Goal: Use online tool/utility: Utilize a website feature to perform a specific function

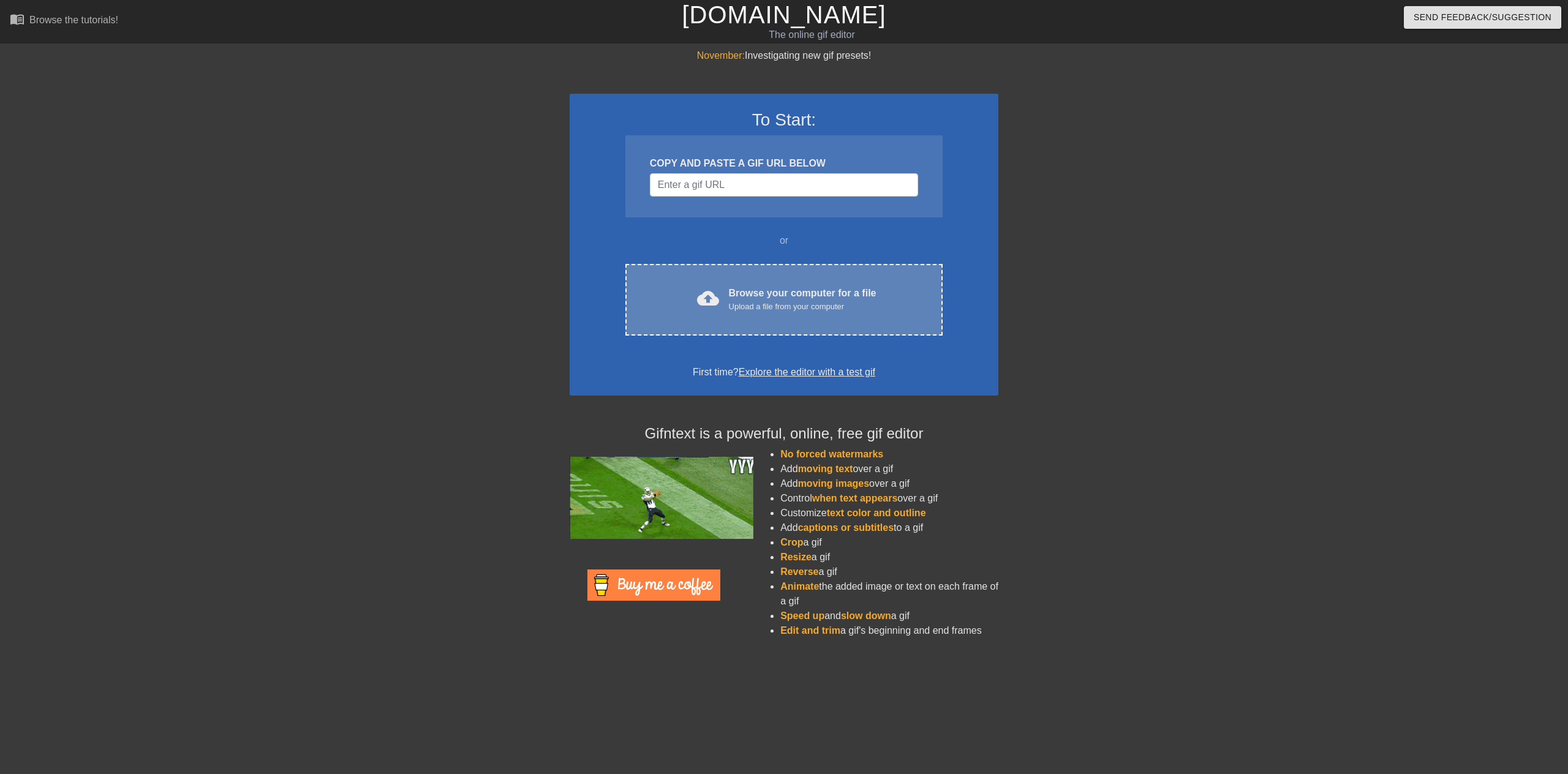
click at [799, 290] on div "Browse your computer for a file Upload a file from your computer" at bounding box center [802, 299] width 148 height 27
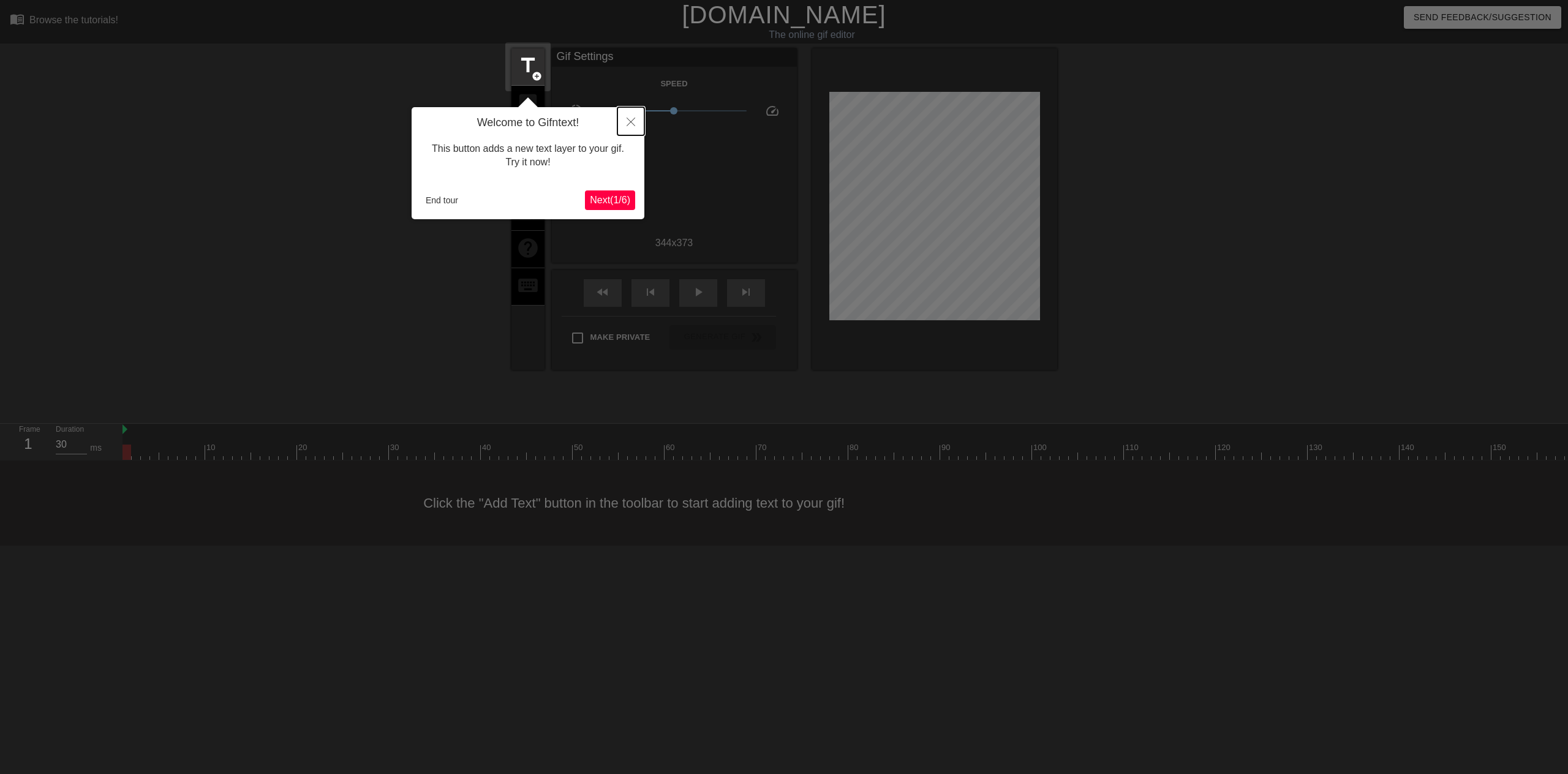
click at [633, 120] on icon "Close" at bounding box center [631, 122] width 9 height 9
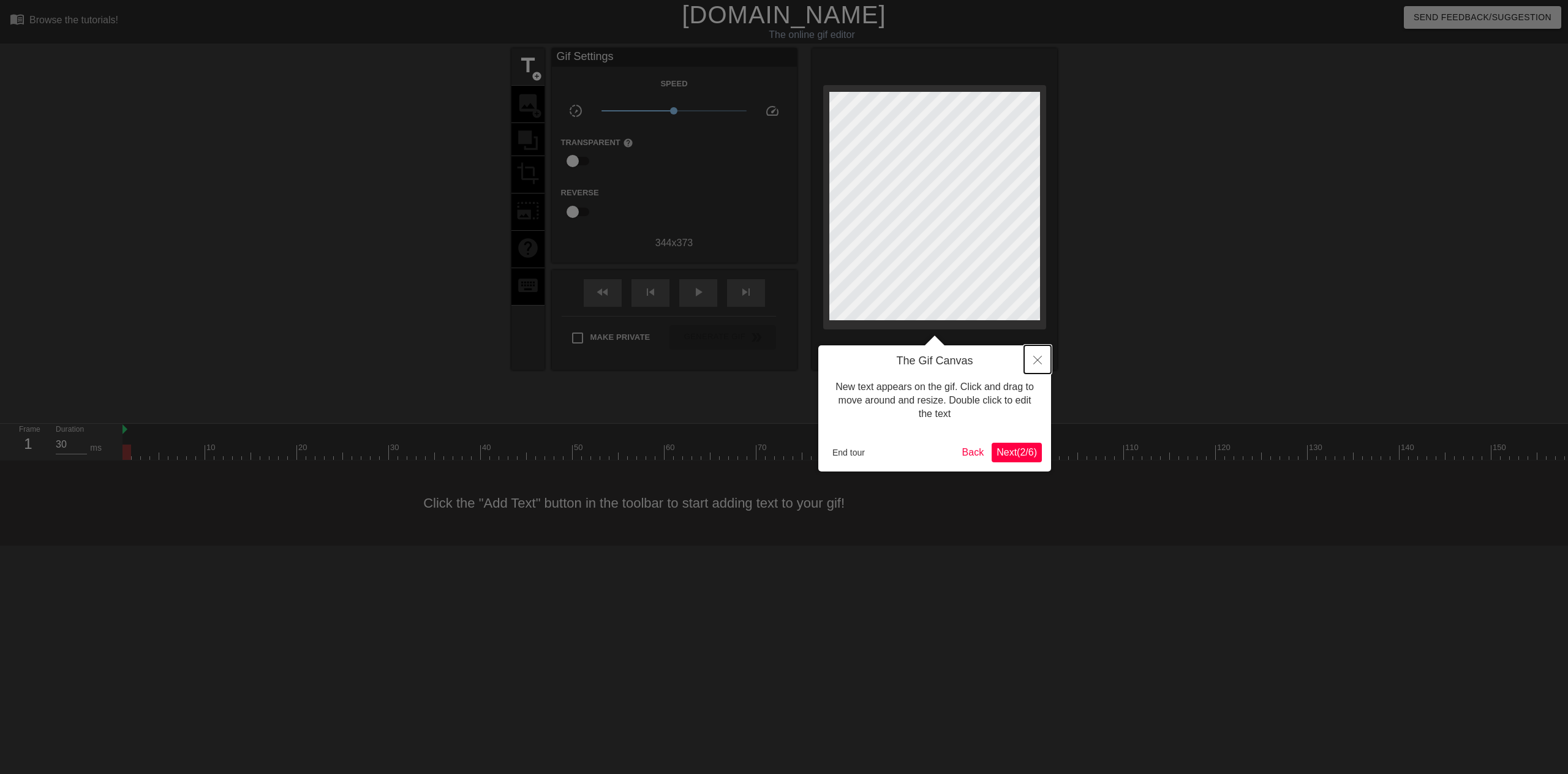
click at [1039, 356] on button "Close" at bounding box center [1037, 359] width 27 height 28
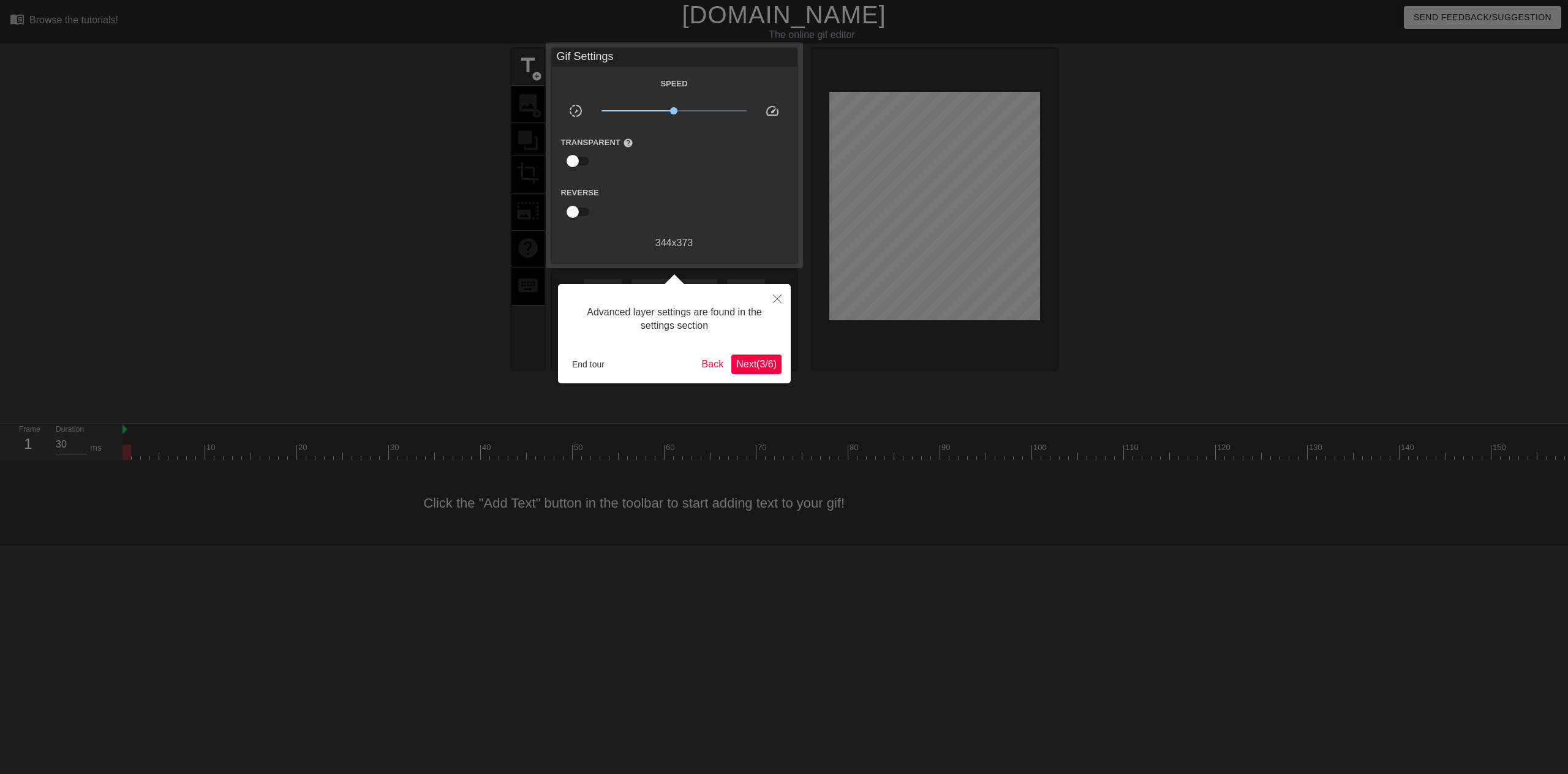
click at [749, 369] on span "Next ( 3 / 6 )" at bounding box center [756, 364] width 41 height 10
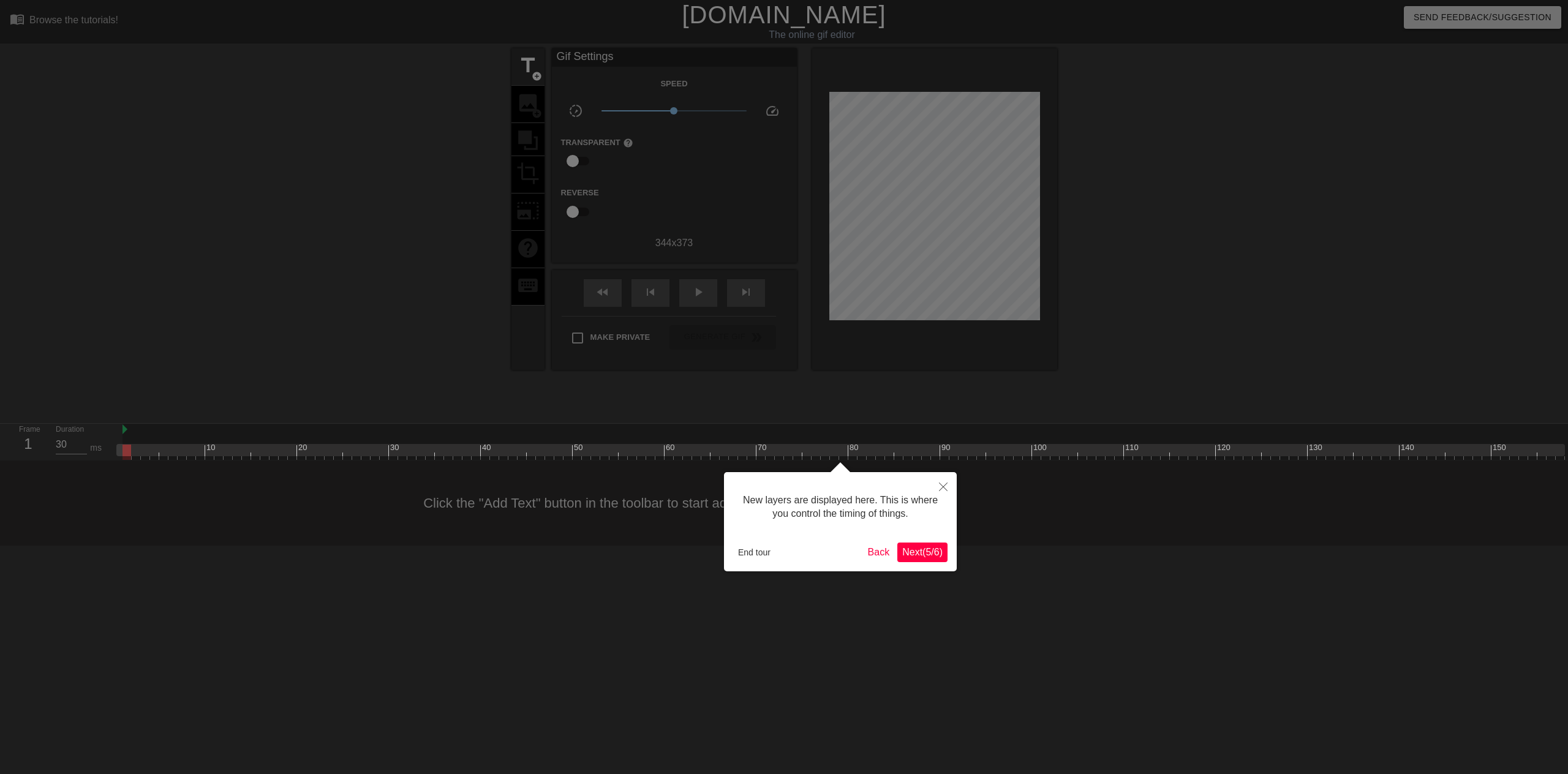
click at [925, 559] on button "Next ( 5 / 6 )" at bounding box center [922, 552] width 50 height 20
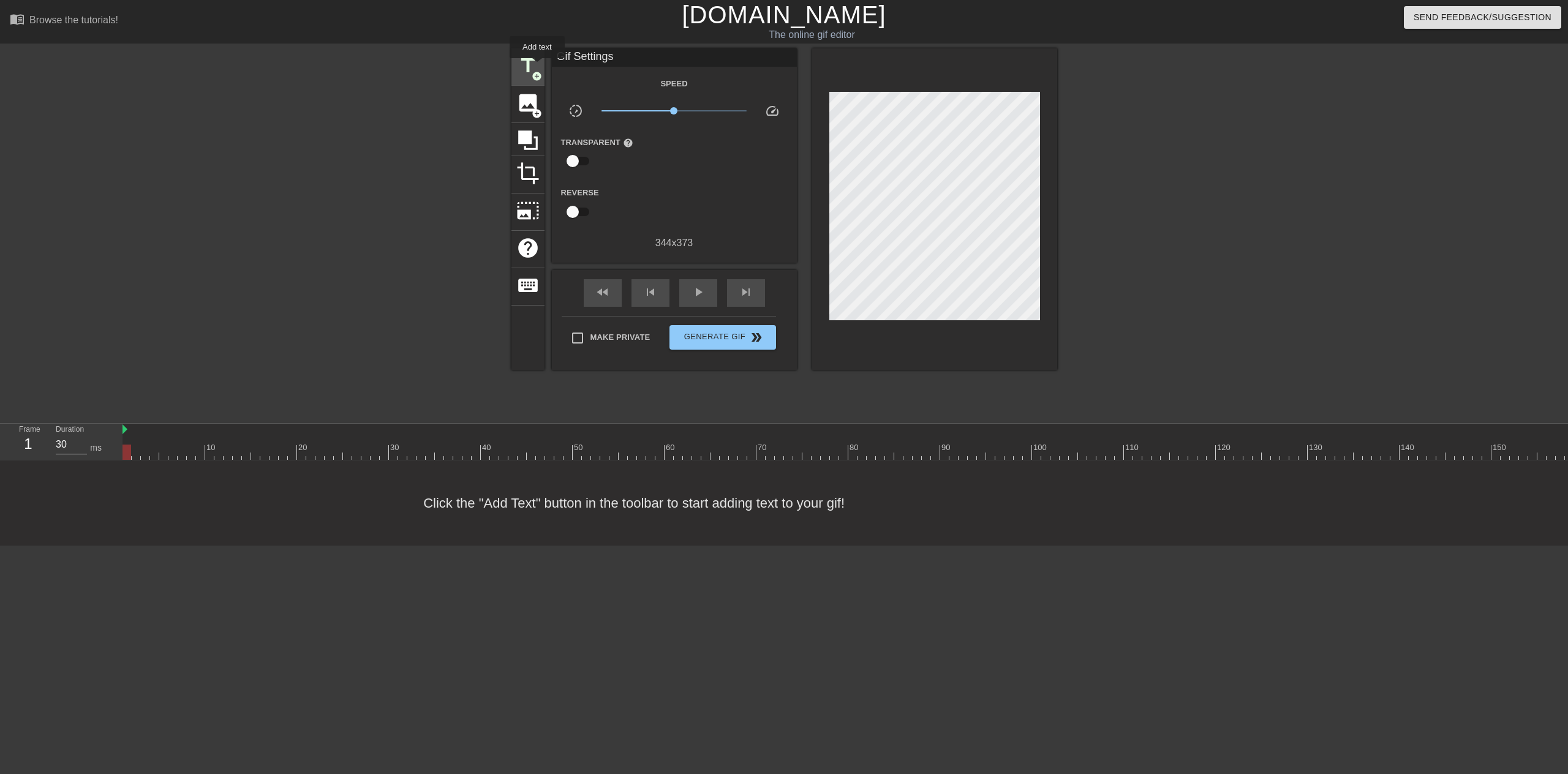
click at [537, 66] on span "title" at bounding box center [528, 66] width 24 height 24
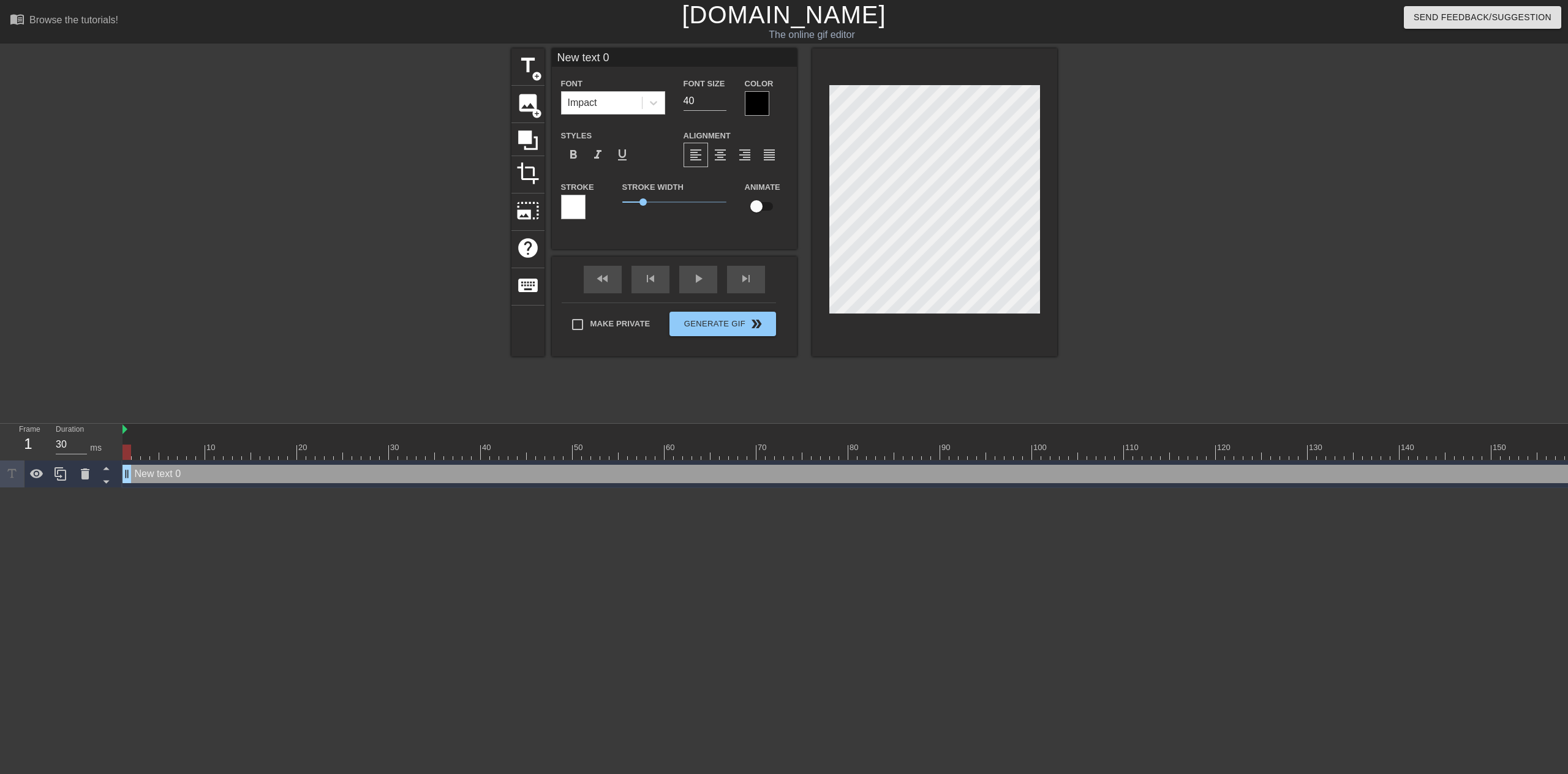
scroll to position [1, 3]
type input "New 0"
type textarea "New 0"
type input "New 0 0"
type textarea "New 0 0"
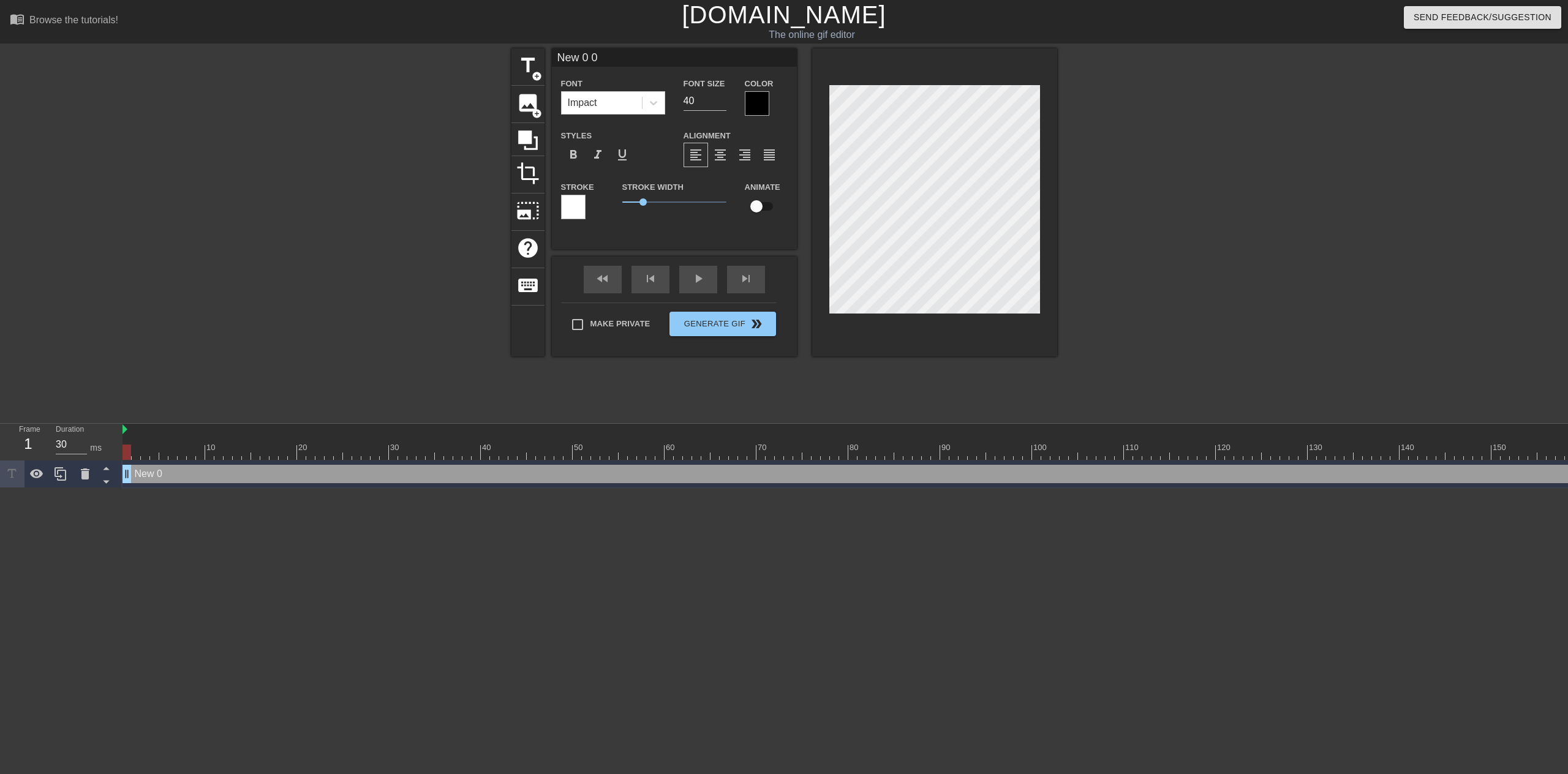
type input "New 00 0"
type textarea "New 00 0"
type input "New 00"
type textarea "New 00"
type input "New 00"
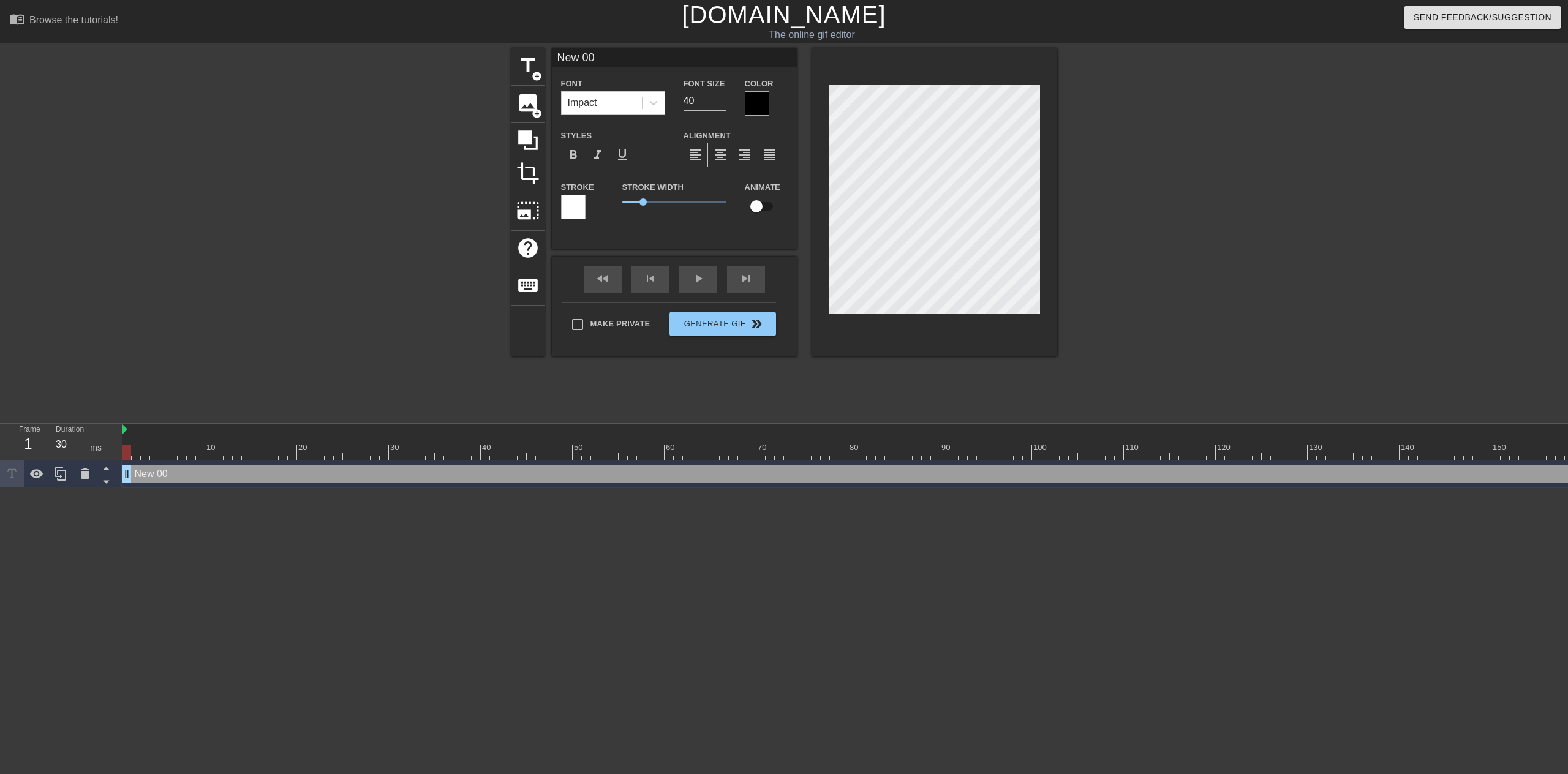
type textarea "New 00"
type input "New 0"
type textarea "New 0"
type input "New"
type textarea "New"
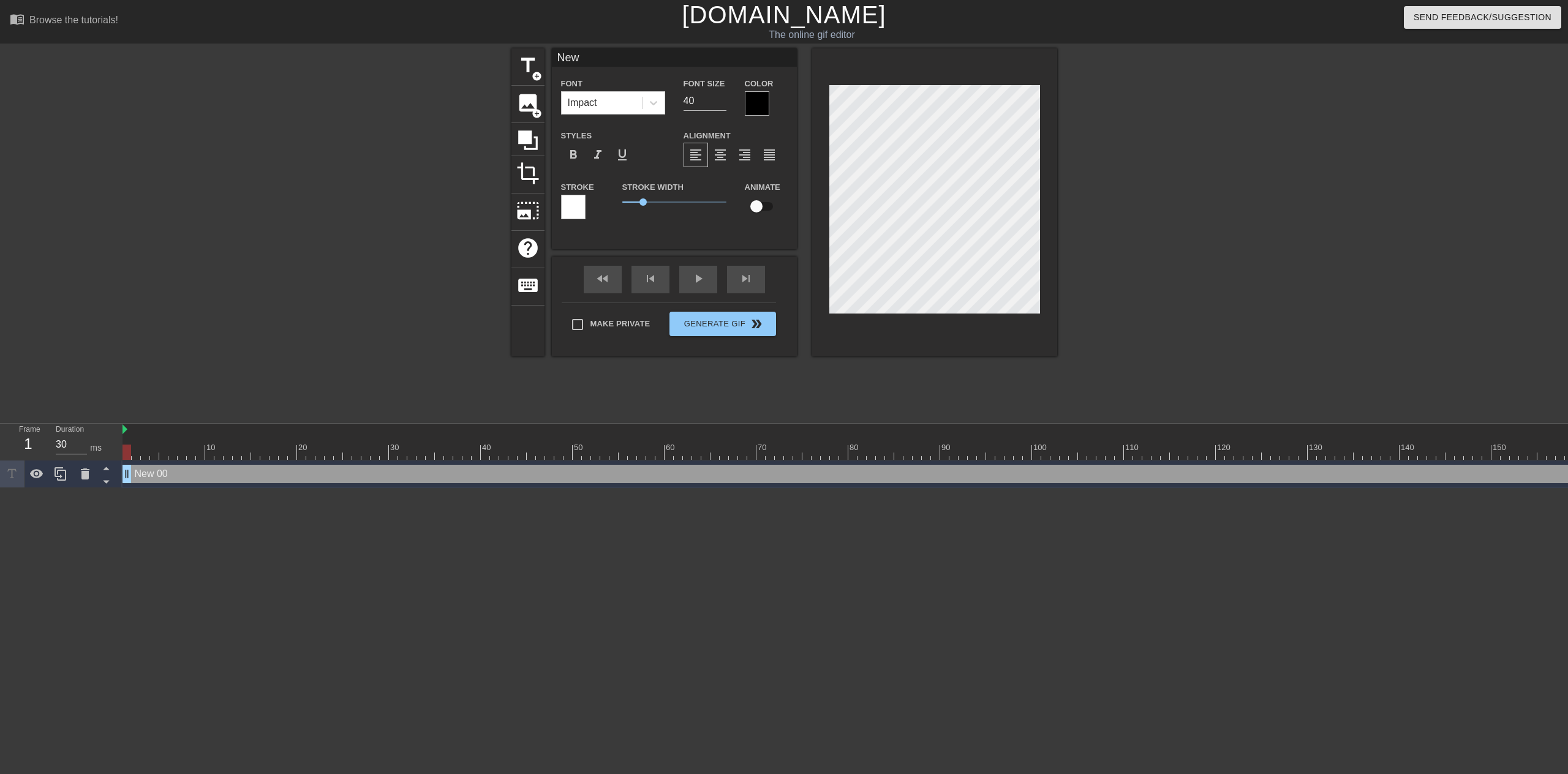
type input "New"
type textarea "New"
type input "Ne"
type textarea "Ne"
type input "N"
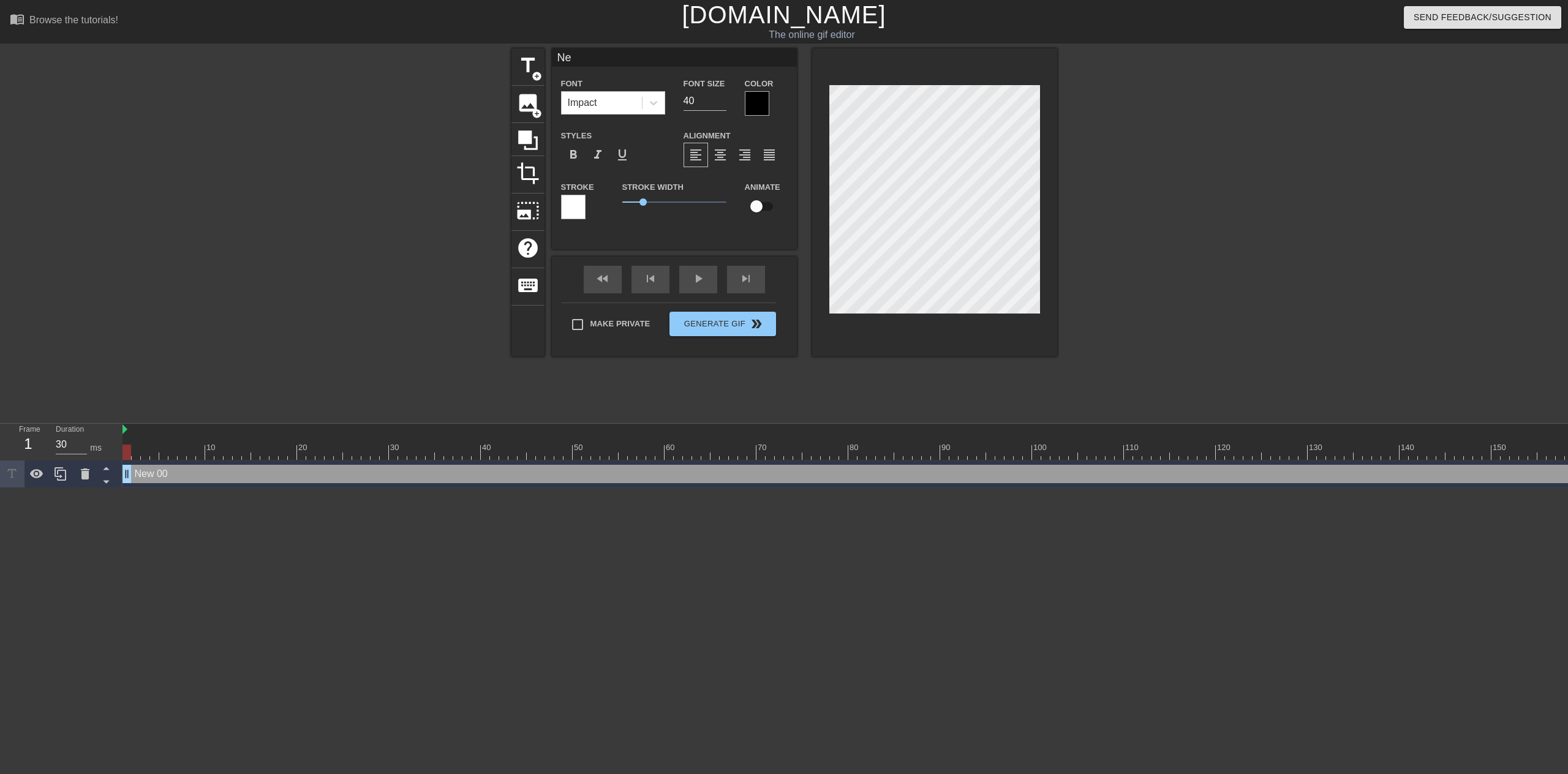
type textarea "N"
type input "t"
type textarea "t"
type input "th"
type textarea "th"
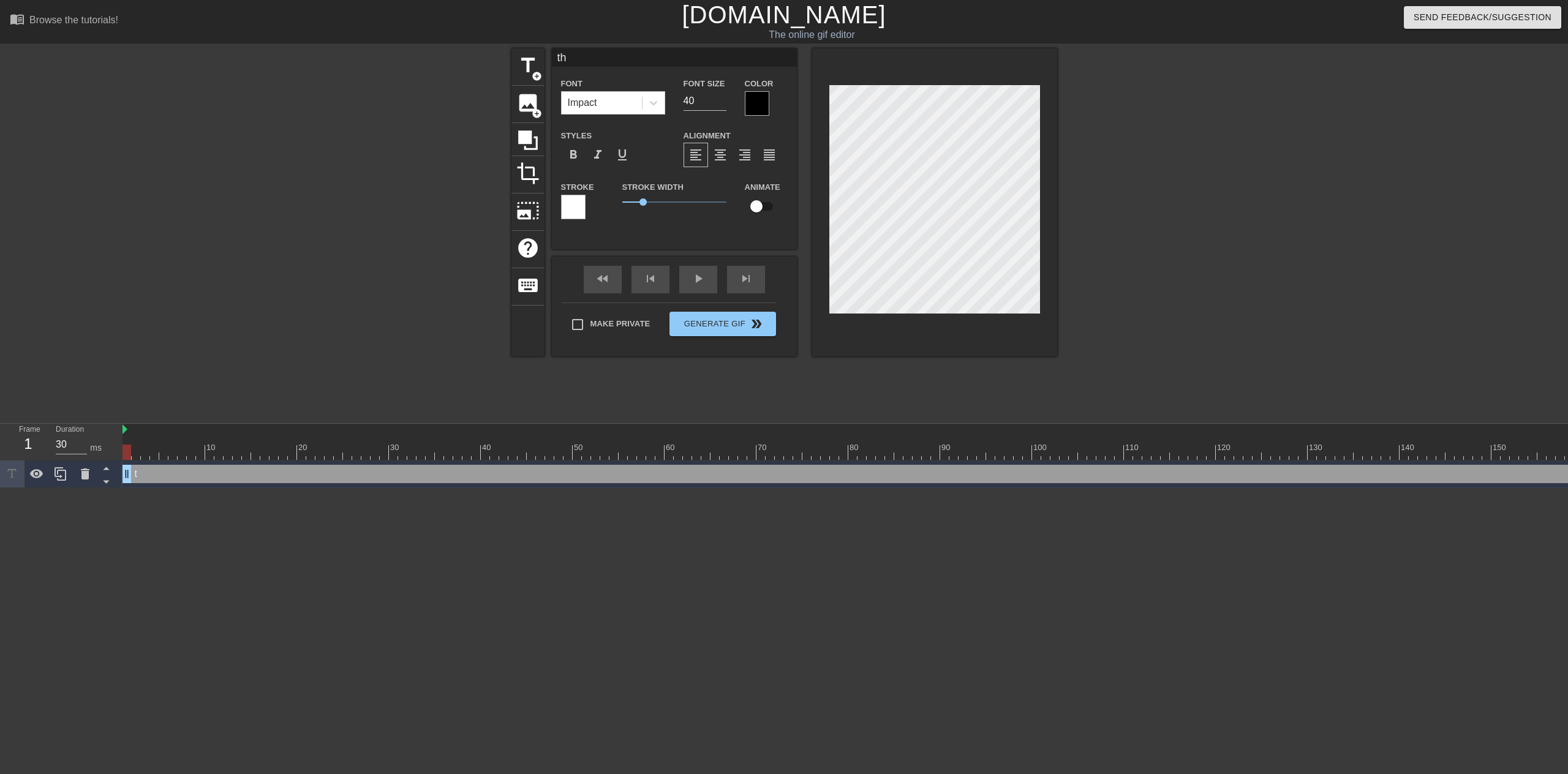
type input "the"
type textarea "the"
type input "ther"
type textarea "ther"
type input "there"
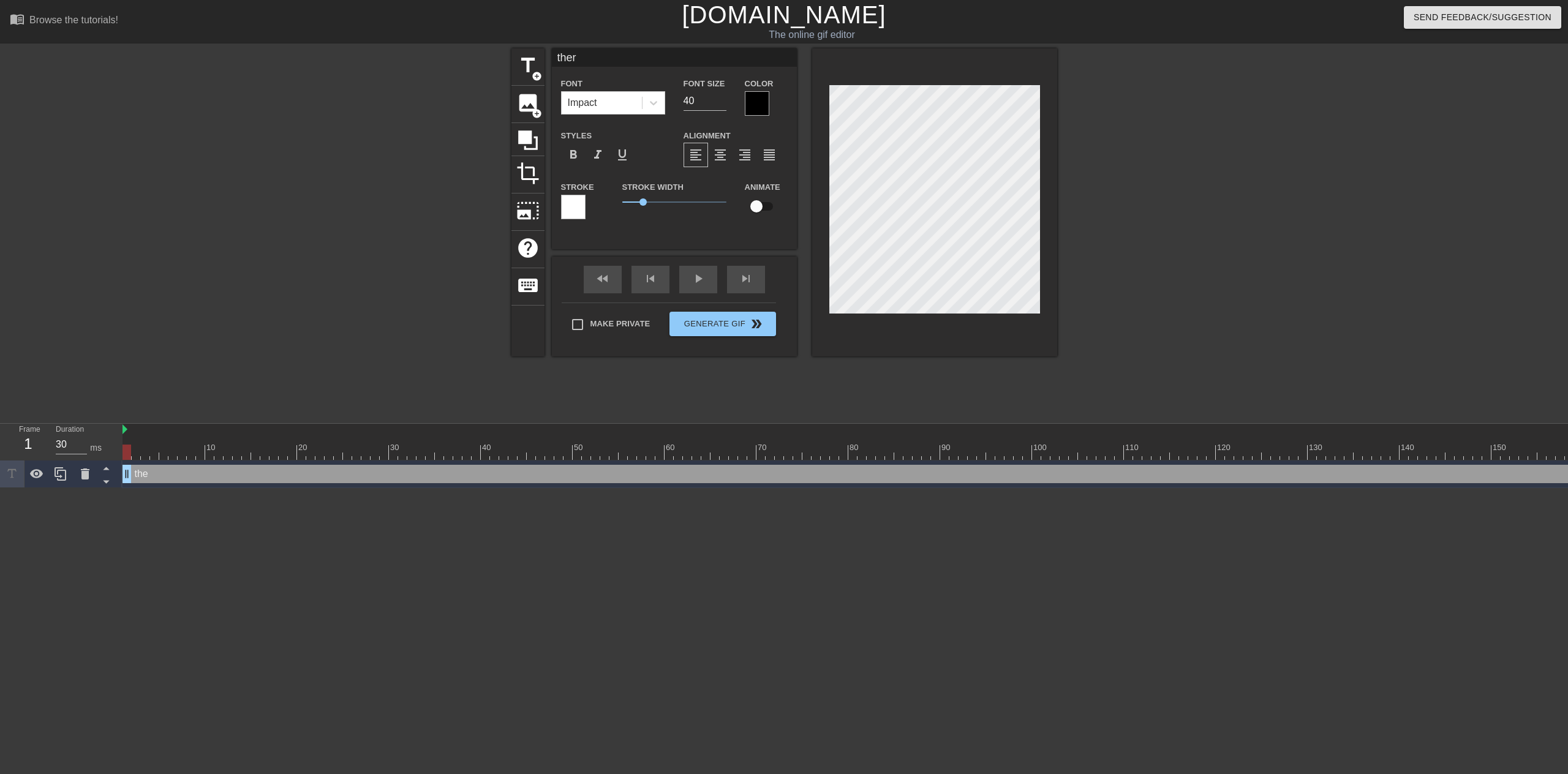
type textarea "there"
type input "there"
type textarea "there"
type input "there i"
type textarea "there is"
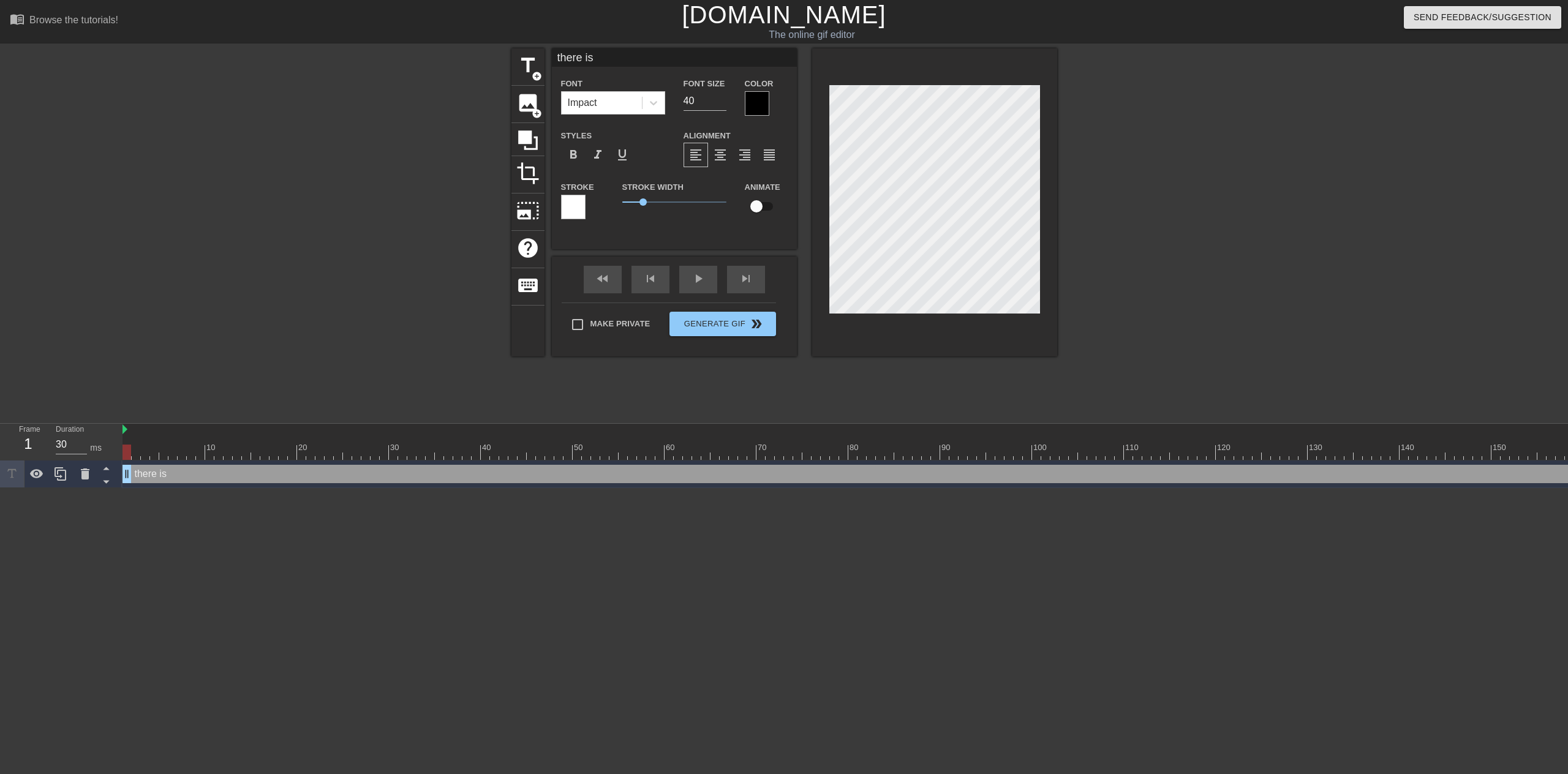
type input "there is"
type textarea "there is"
type input "there is n"
type textarea "there is n"
type input "there is no"
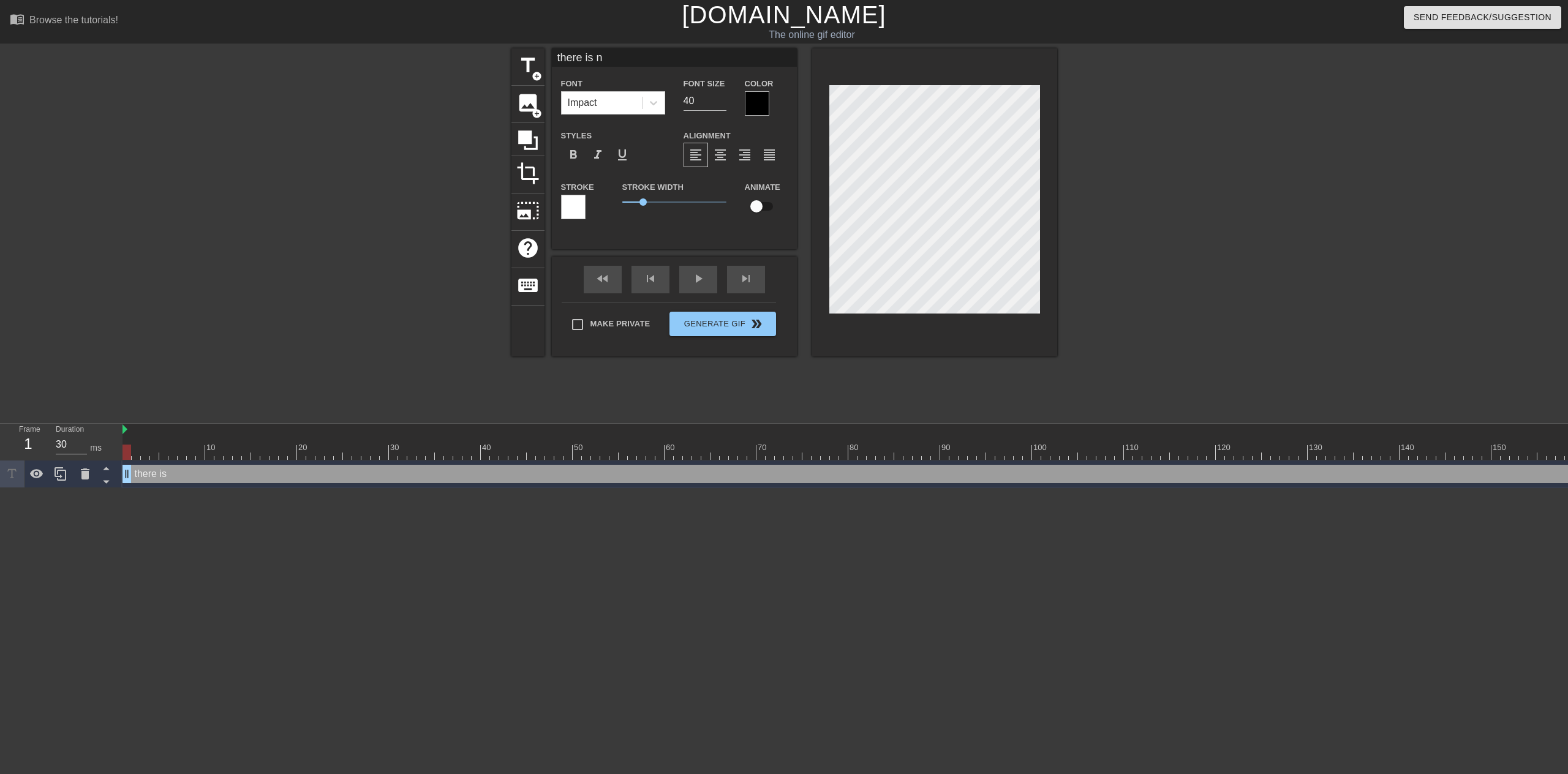
type textarea "there is no"
type input "there is not"
type textarea "there is not"
type input "there is no"
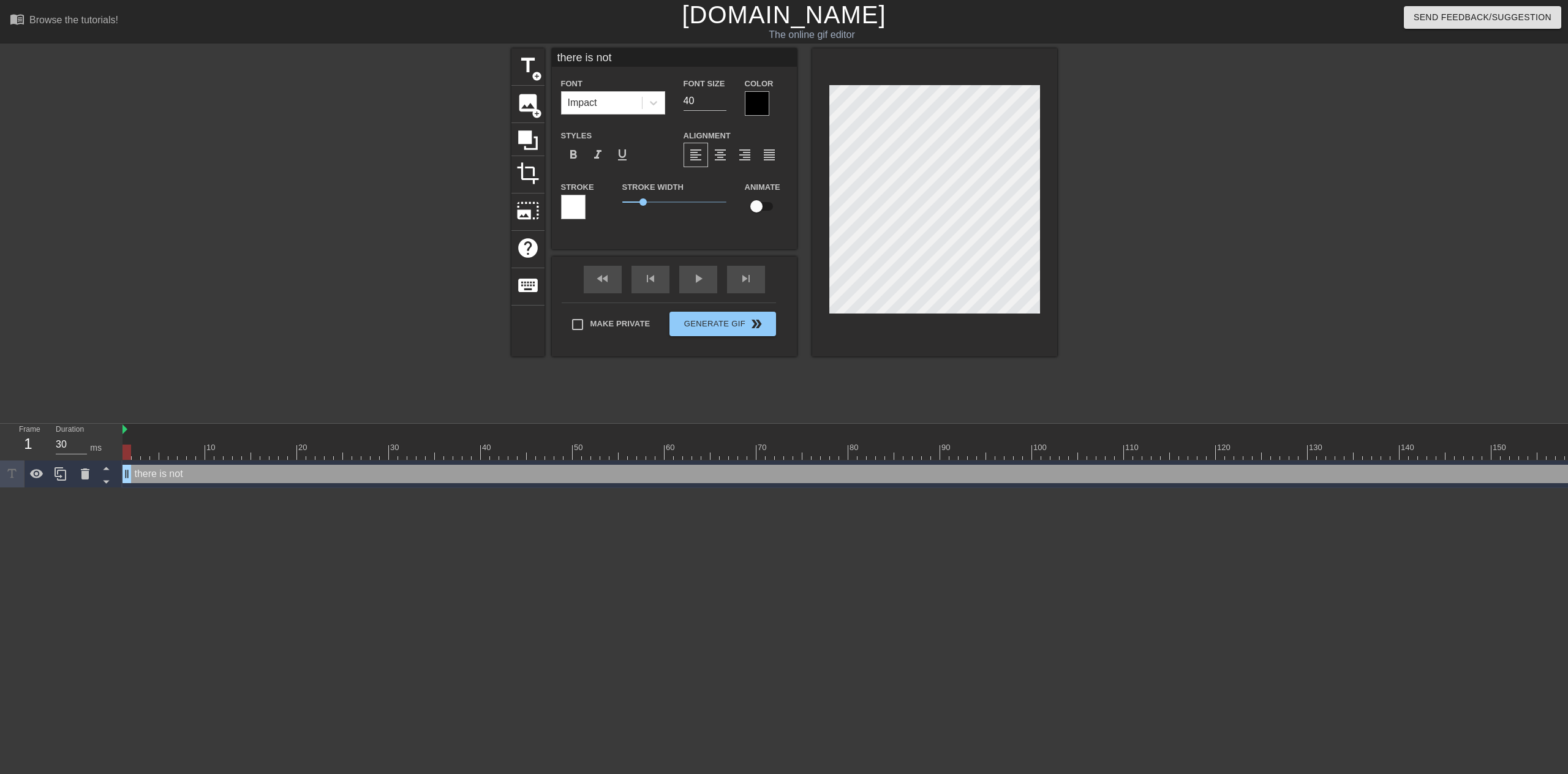
type textarea "there is no"
click at [532, 79] on span "add_circle" at bounding box center [537, 76] width 10 height 10
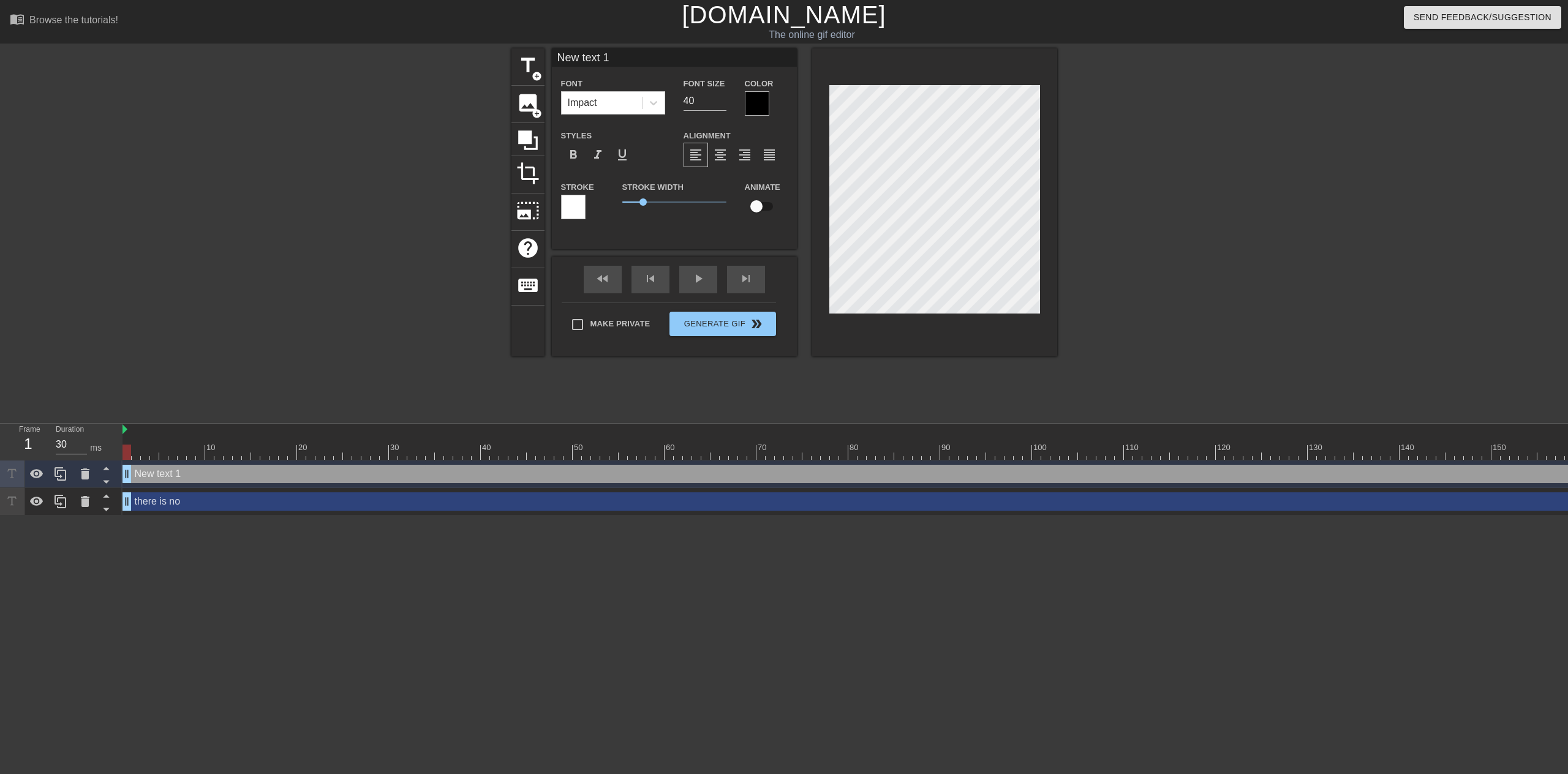
scroll to position [1, 3]
type input "New 1"
type textarea "New 1"
type input "New"
type textarea "New"
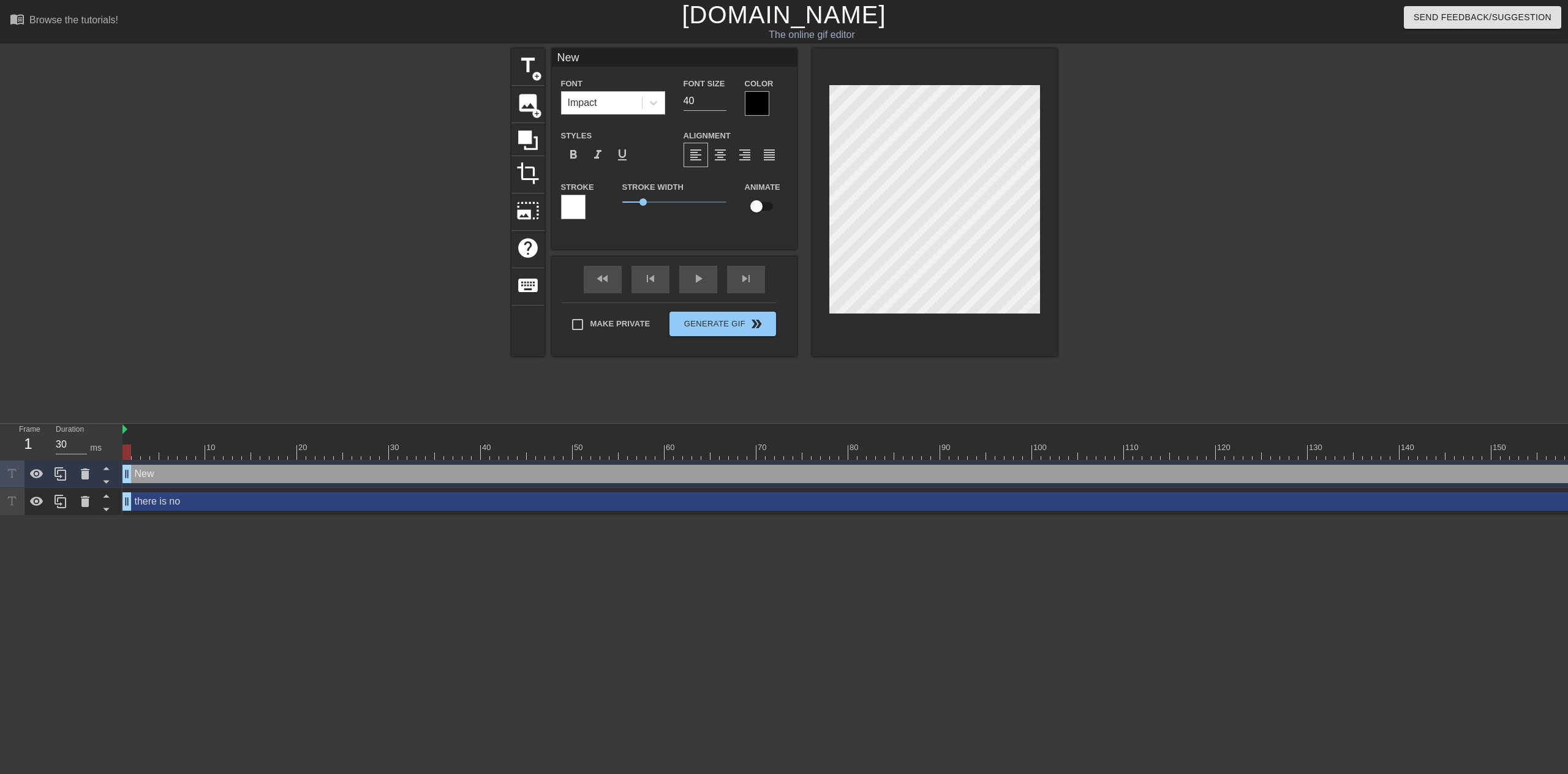
type input "New"
type textarea "New"
type input "New"
type textarea "New"
type input "Ne"
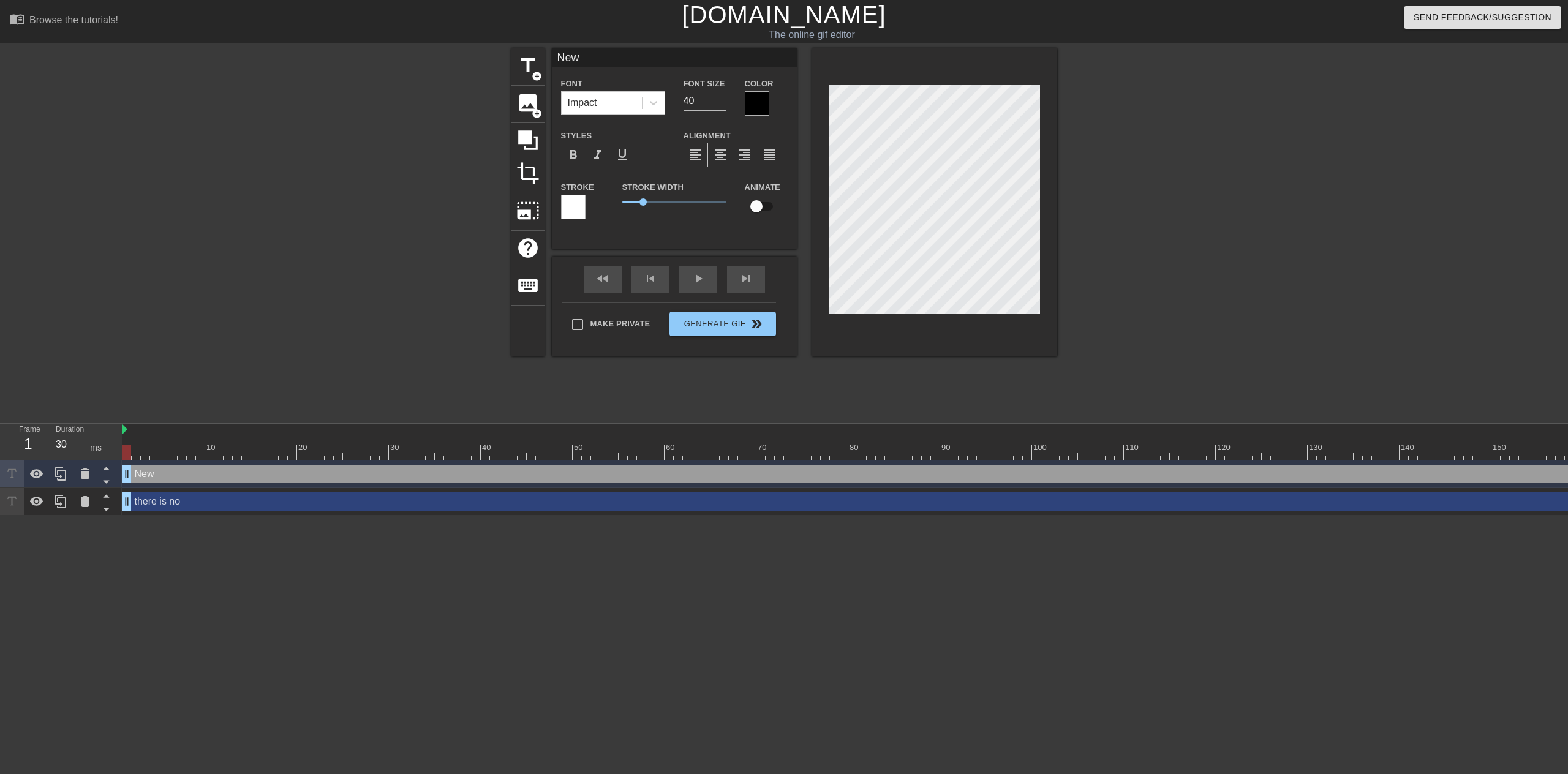
type textarea "Ne"
type input "N"
type textarea "N"
type input "s"
type textarea "s"
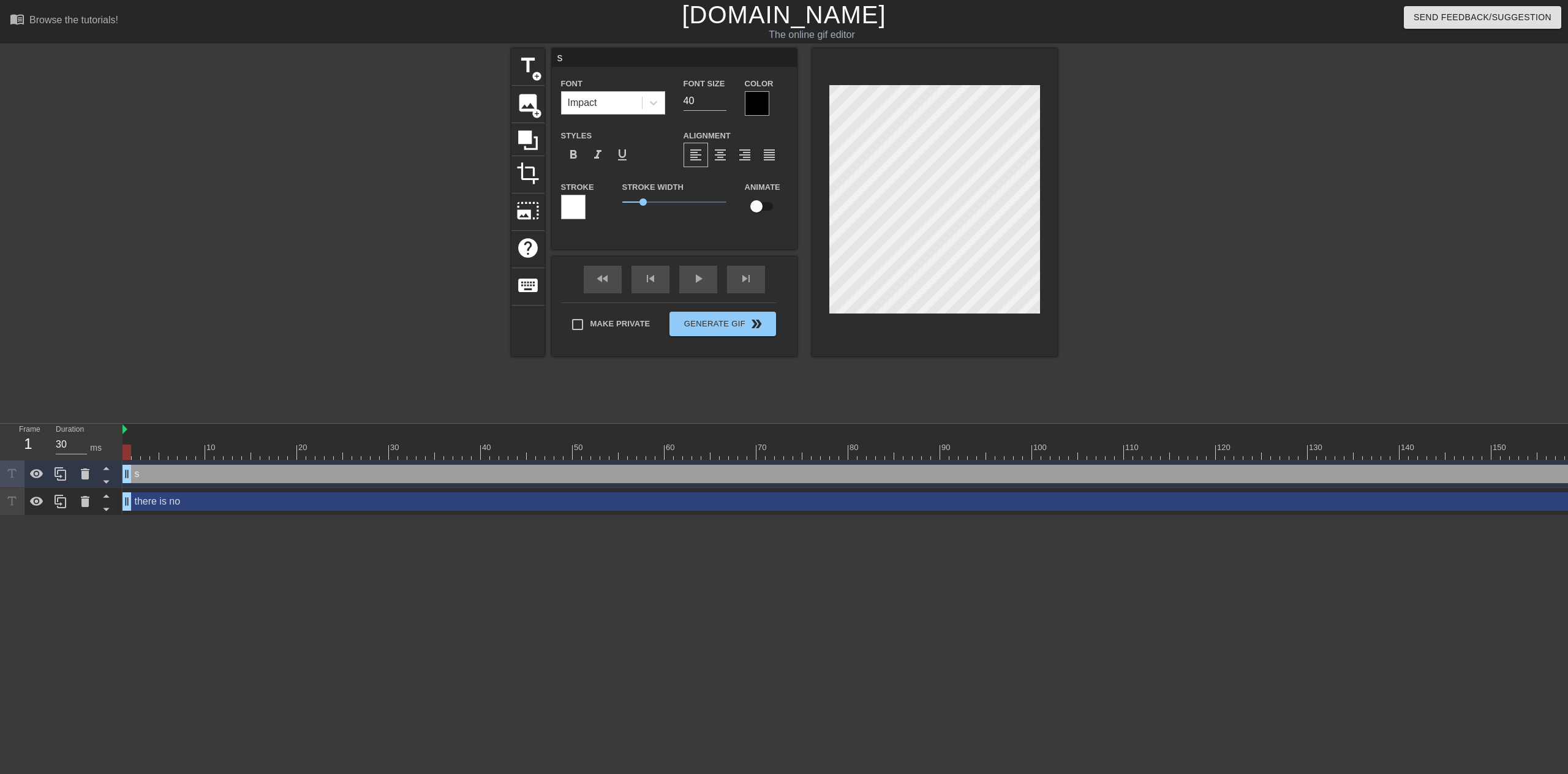
type input "sh"
type textarea "sh"
type input "sha"
type textarea "sha"
type input "shar"
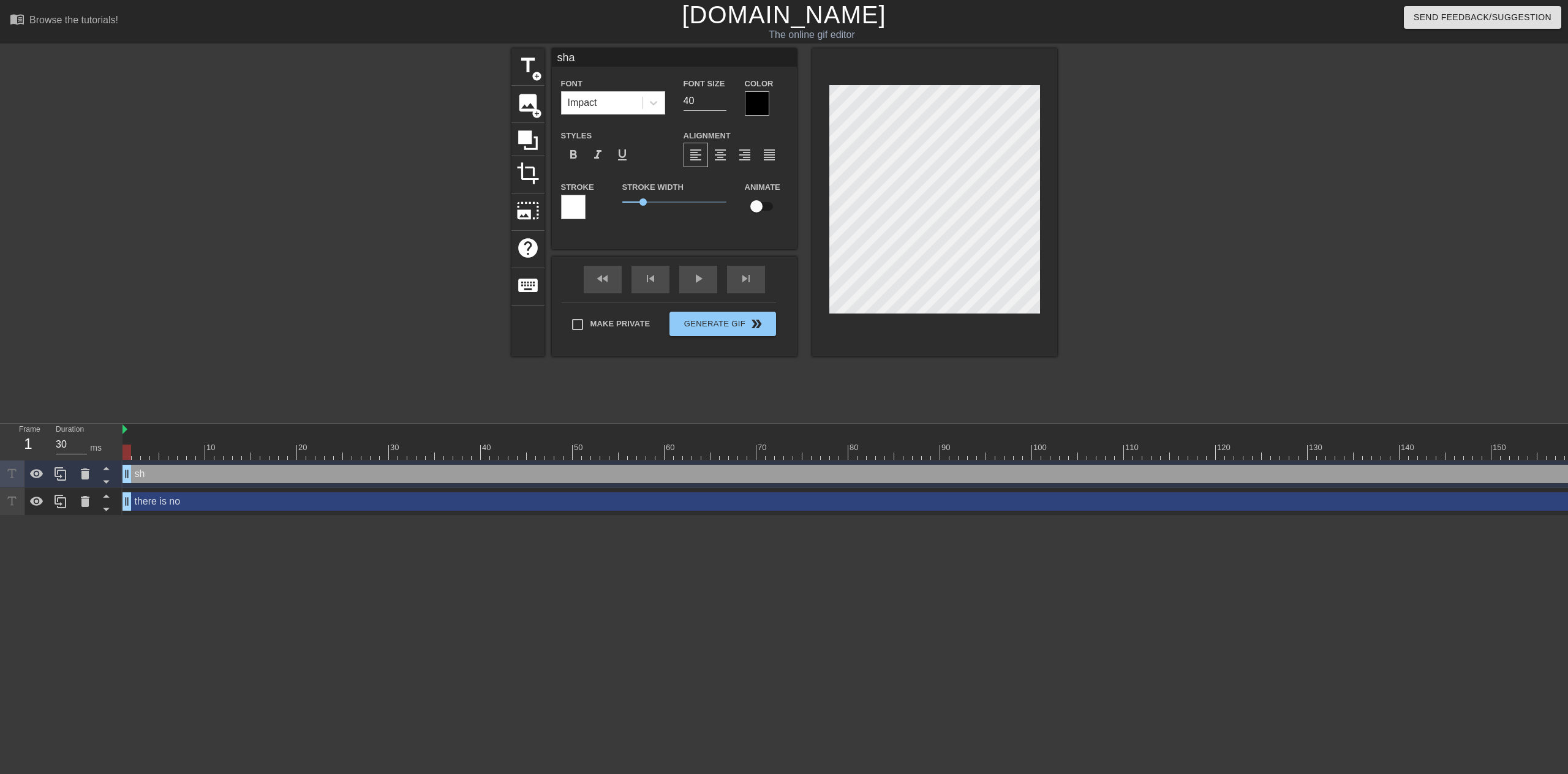
type textarea "shar"
type input "shart"
type textarea "shart"
type input "sharti"
type textarea "sharti"
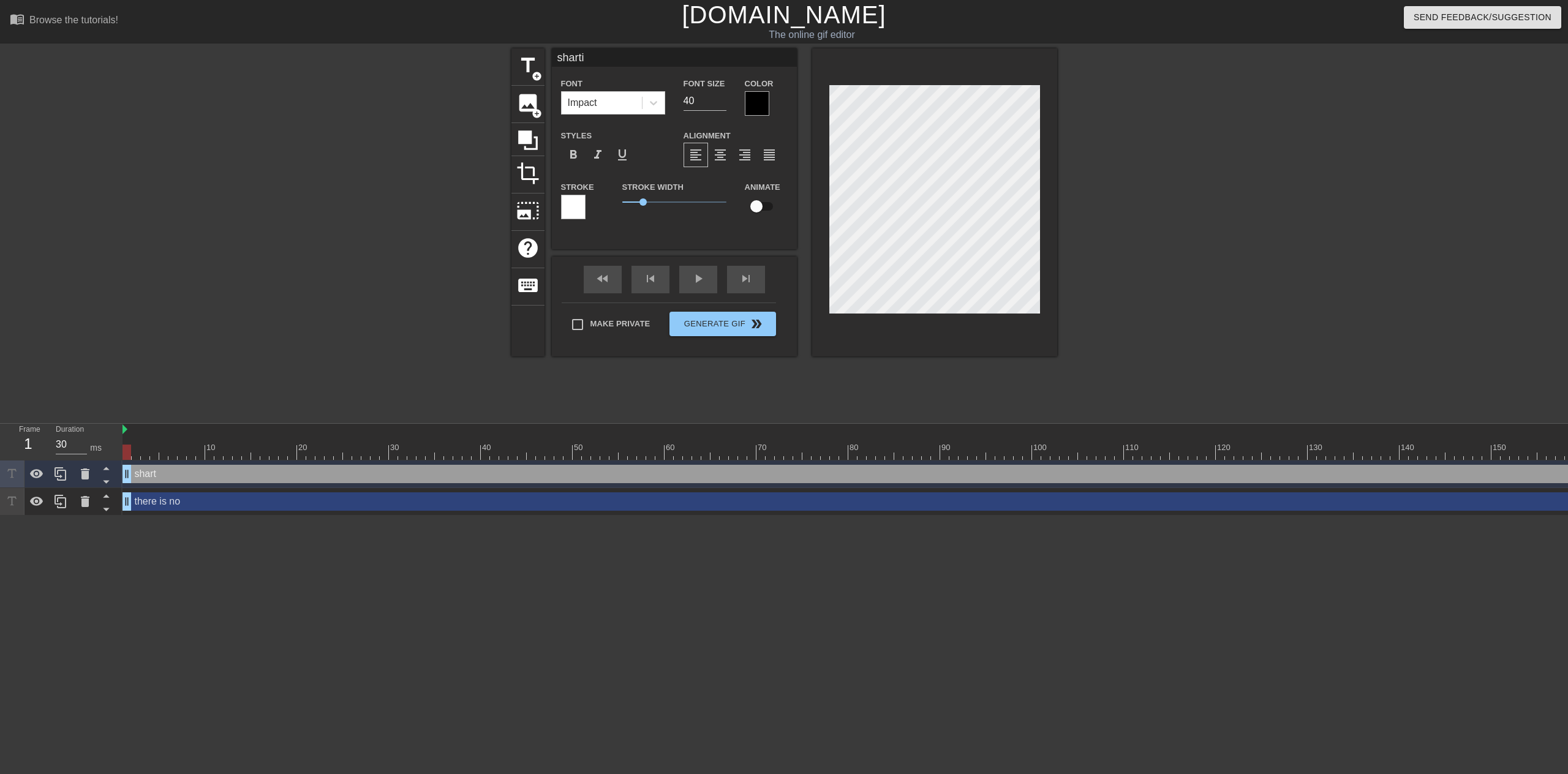
type input "shartin"
type textarea "shartin"
type input "shartin'"
type textarea "shartin'"
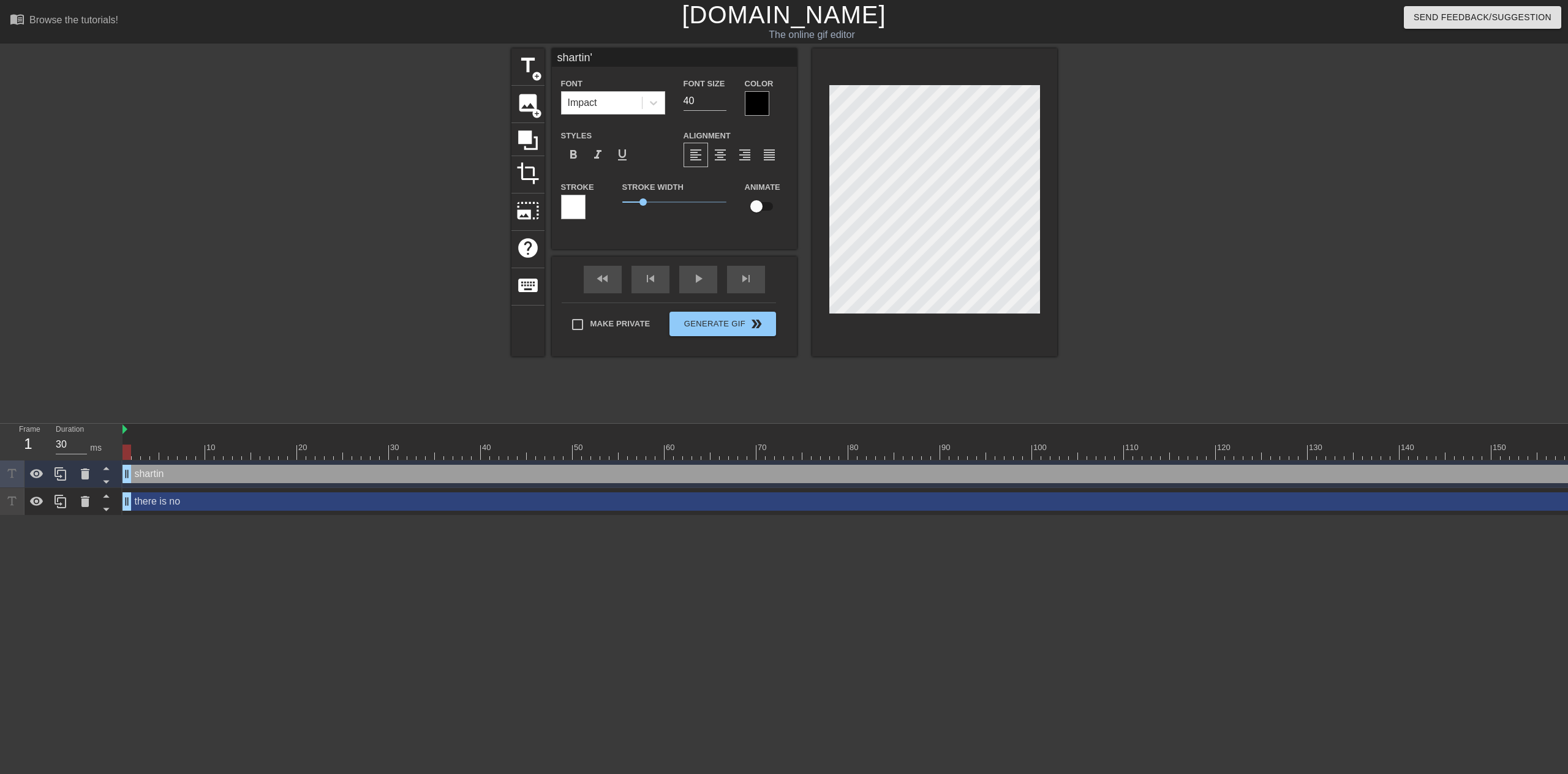
type input "shartin's"
type textarea "shartin's"
type input "shartin's"
type textarea "shartin's"
type input "shartin's c"
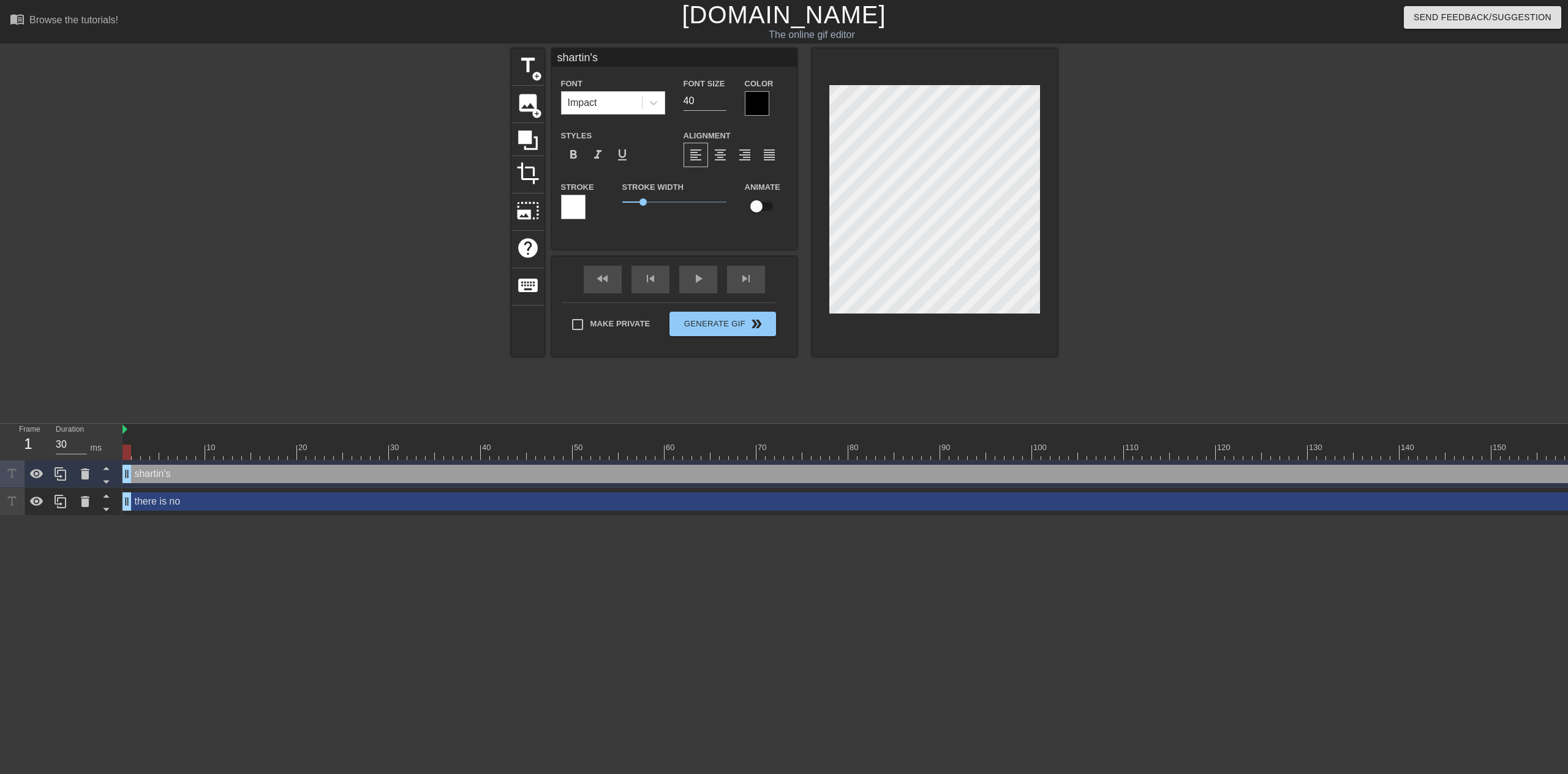
type textarea "shartin's c"
type input "shartin's ca"
type textarea "shartin's ca"
type input "shartin's cat"
type textarea "shartin's cat"
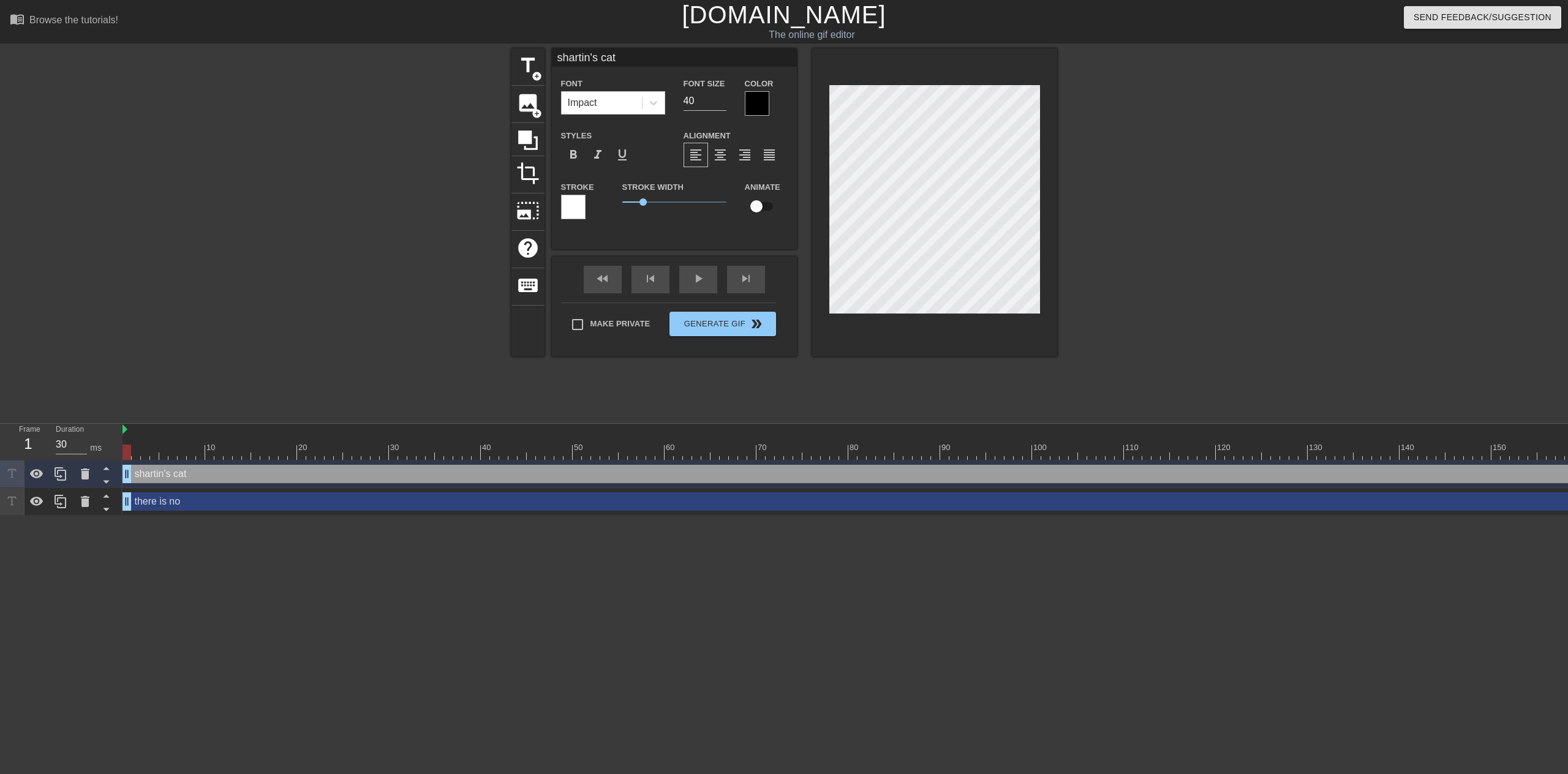
type input "shartin's cats"
type textarea "shartin's cats"
type input "shartin's cat"
type textarea "shartin's cat"
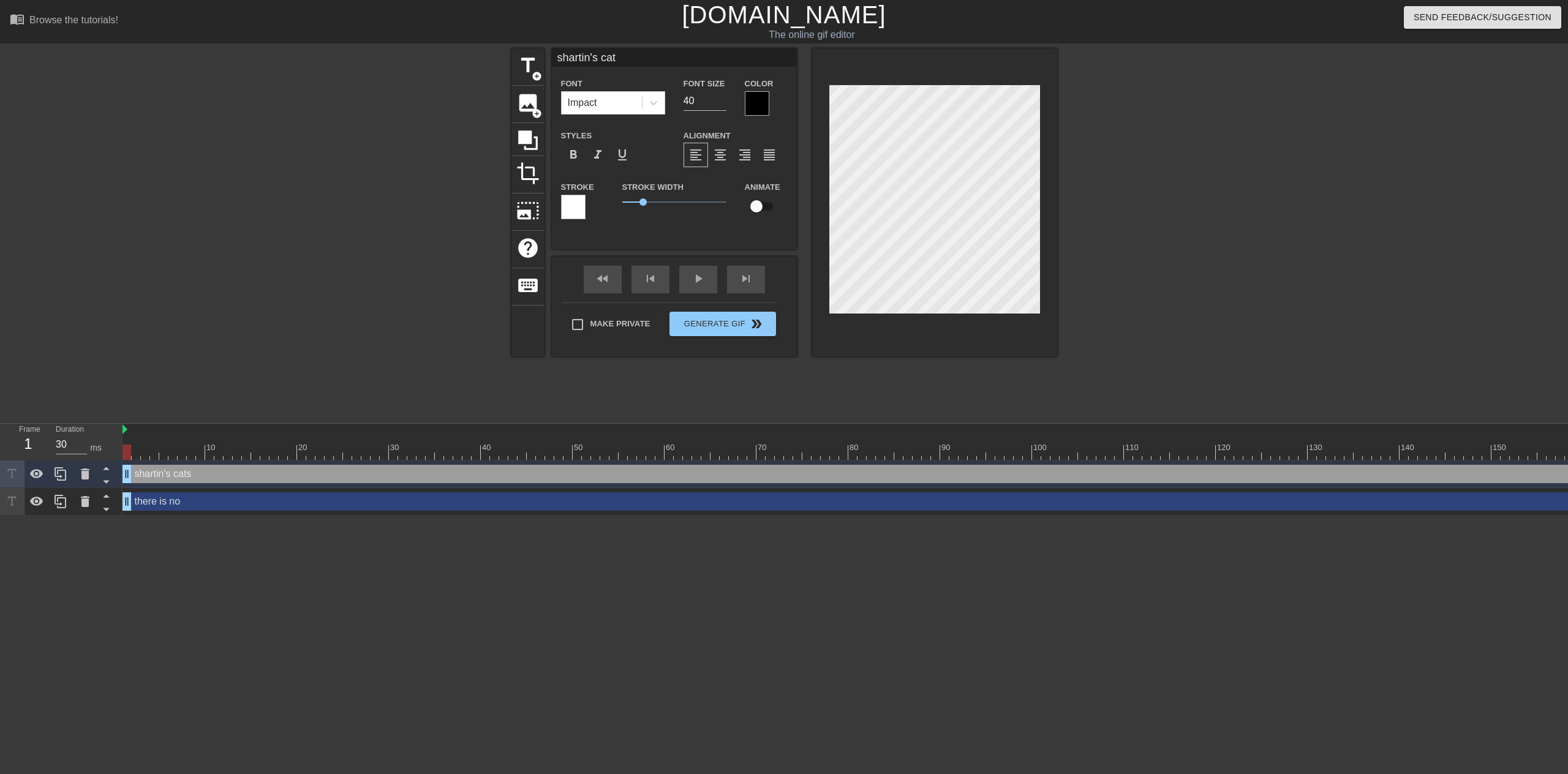
type input "shartin's ca"
type textarea "shartin's ca"
type input "shartin's car"
type textarea "shartin's car"
type input "shartin's cart"
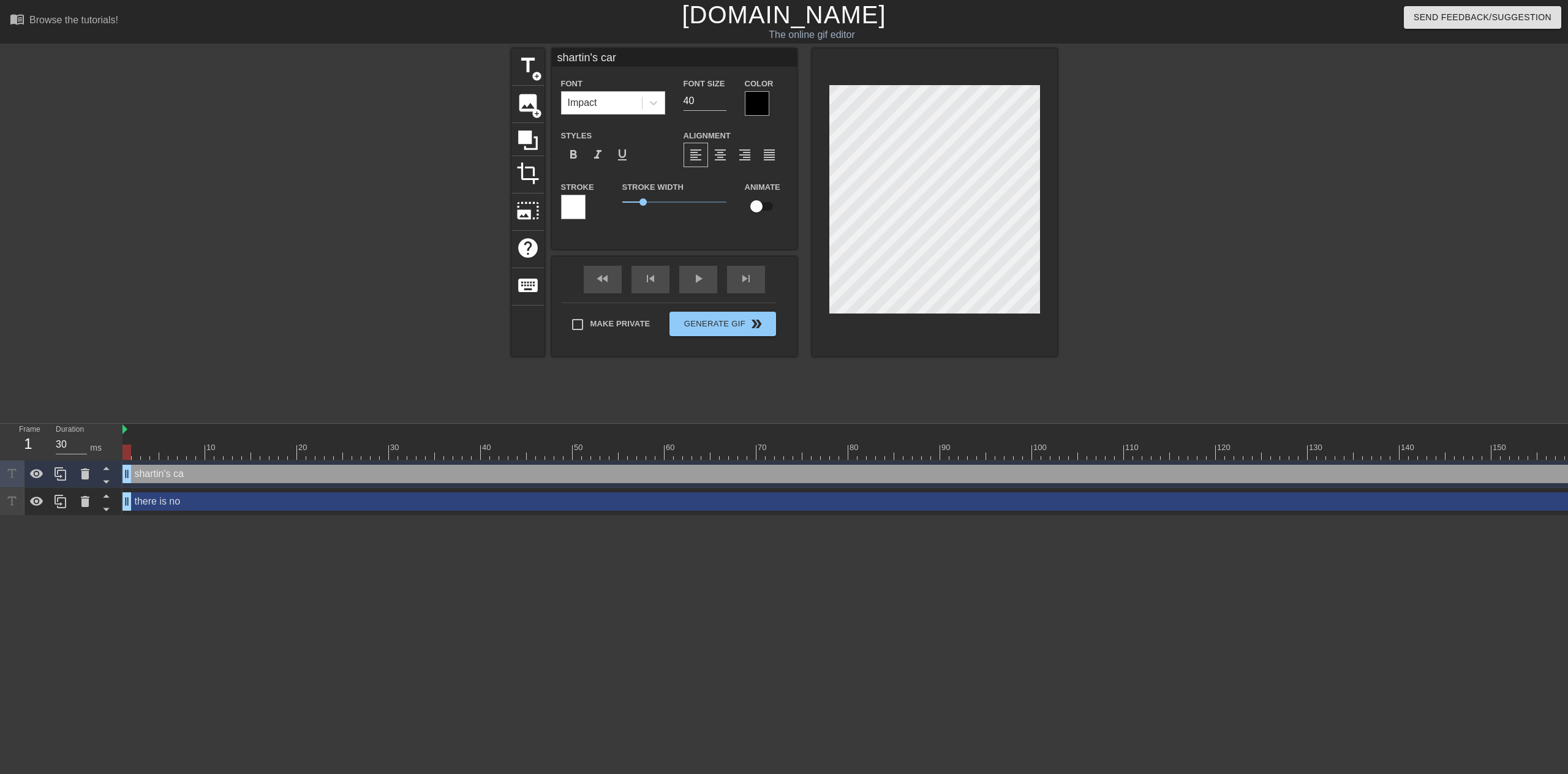
type textarea "shartin's cart"
type input "shartin's carts"
type textarea "shartin's carts"
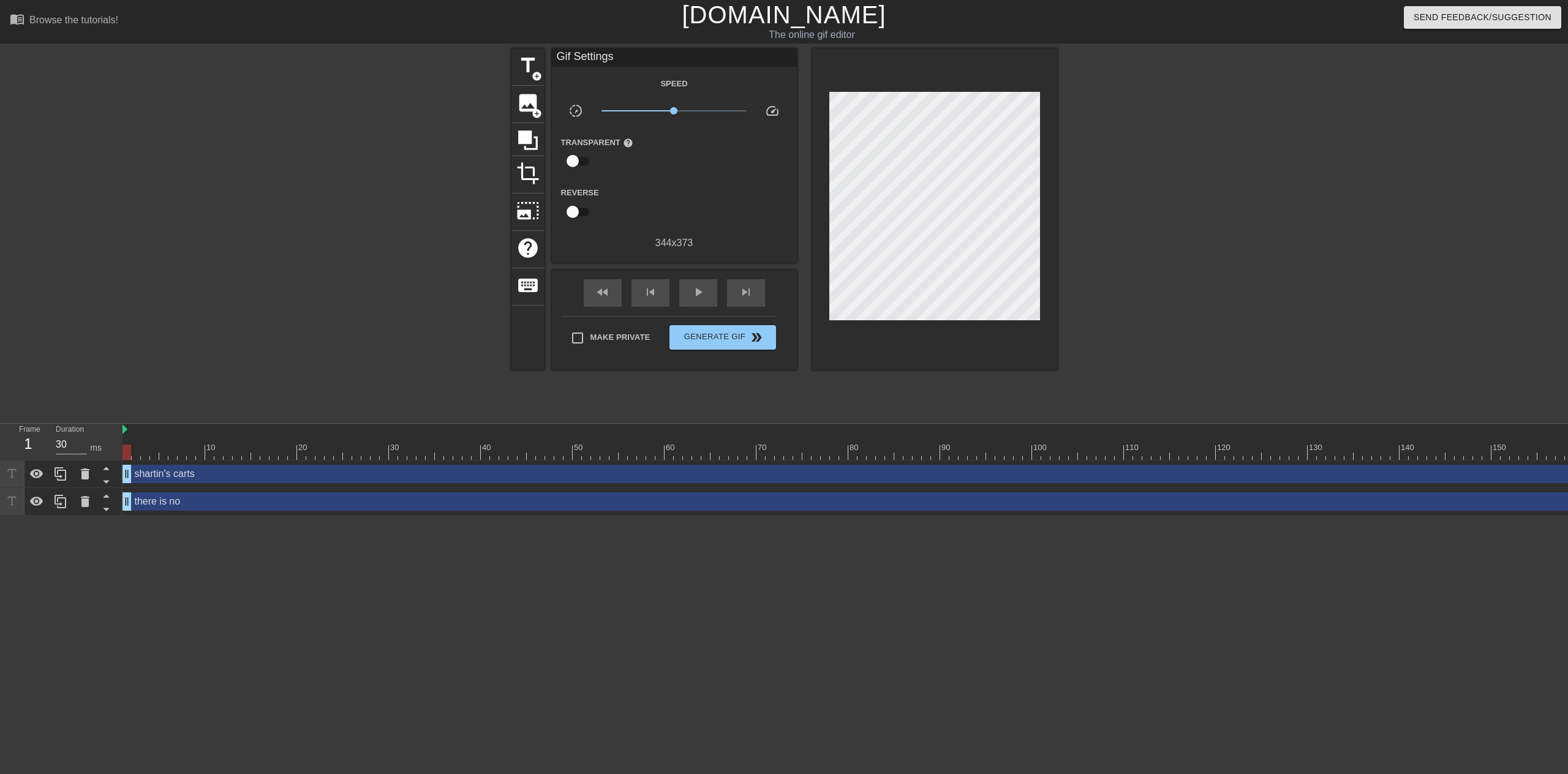
click at [360, 216] on div at bounding box center [405, 232] width 184 height 367
click at [126, 429] on img at bounding box center [125, 429] width 5 height 10
click at [125, 429] on img at bounding box center [125, 429] width 5 height 10
click at [137, 453] on div at bounding box center [1119, 452] width 1994 height 15
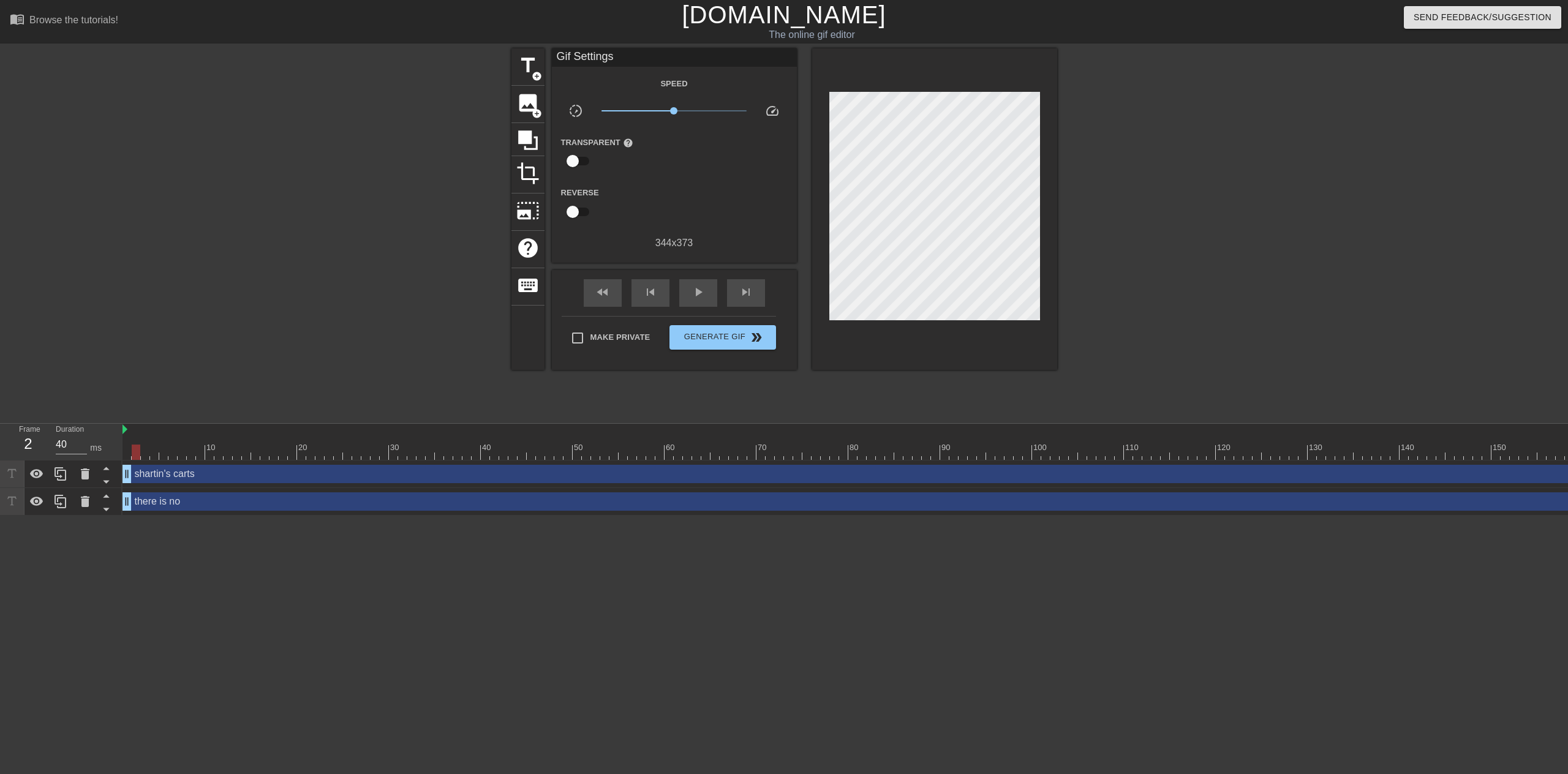
type input "30"
drag, startPoint x: 136, startPoint y: 452, endPoint x: 116, endPoint y: 451, distance: 20.0
click at [116, 451] on div "Frame 1 Duration 30 ms 10 20 30 40 50 60 70 80 90 100 110 120 130 140 150" at bounding box center [784, 469] width 1568 height 91
click at [712, 342] on span "Generate Gif double_arrow" at bounding box center [722, 337] width 96 height 15
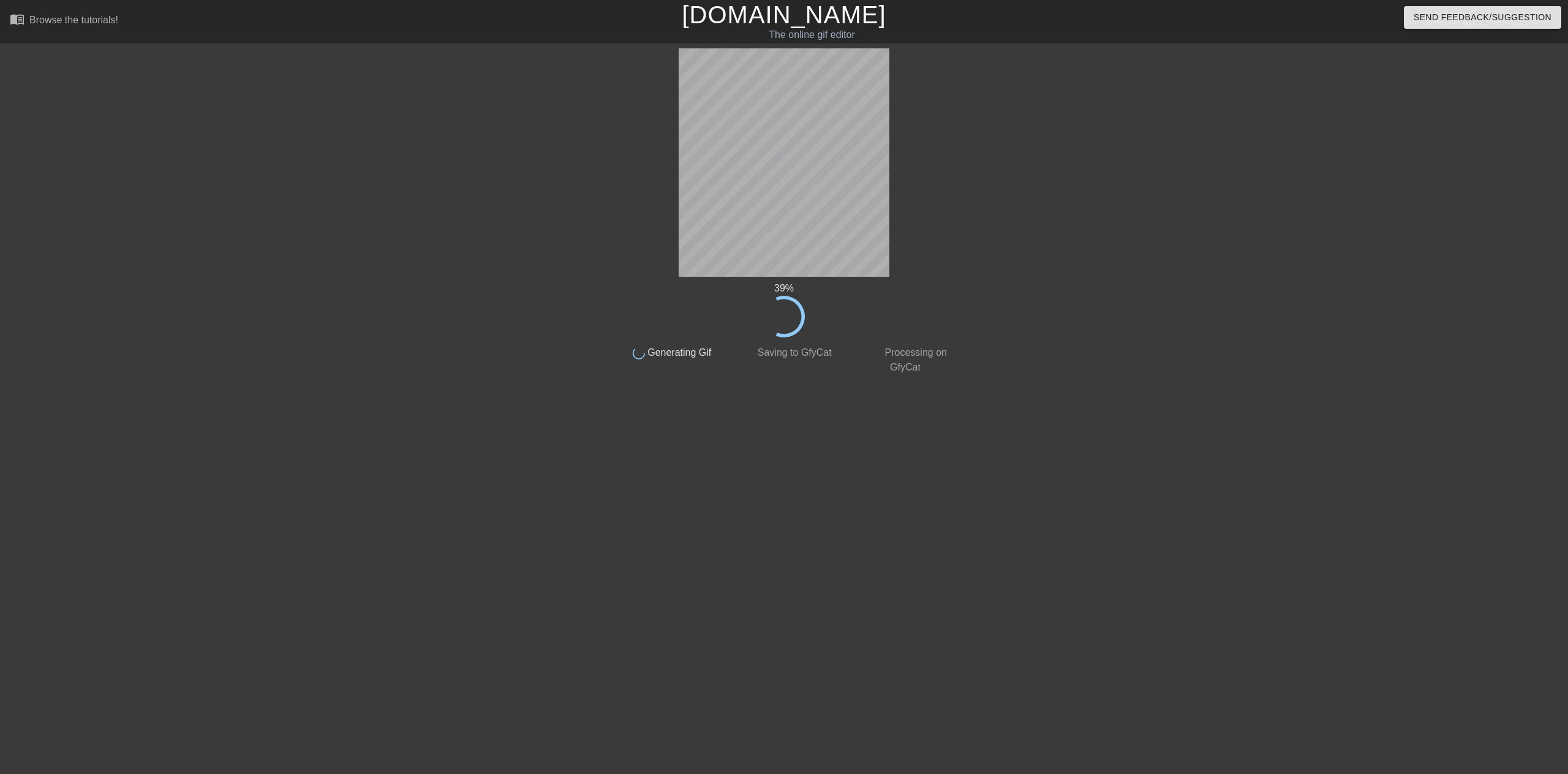
click at [1098, 421] on html "menu_book Browse the tutorials! [DOMAIN_NAME] The online gif editor Send Feedba…" at bounding box center [784, 210] width 1568 height 421
click at [800, 421] on html "menu_book Browse the tutorials! [DOMAIN_NAME] The online gif editor Send Feedba…" at bounding box center [784, 210] width 1568 height 421
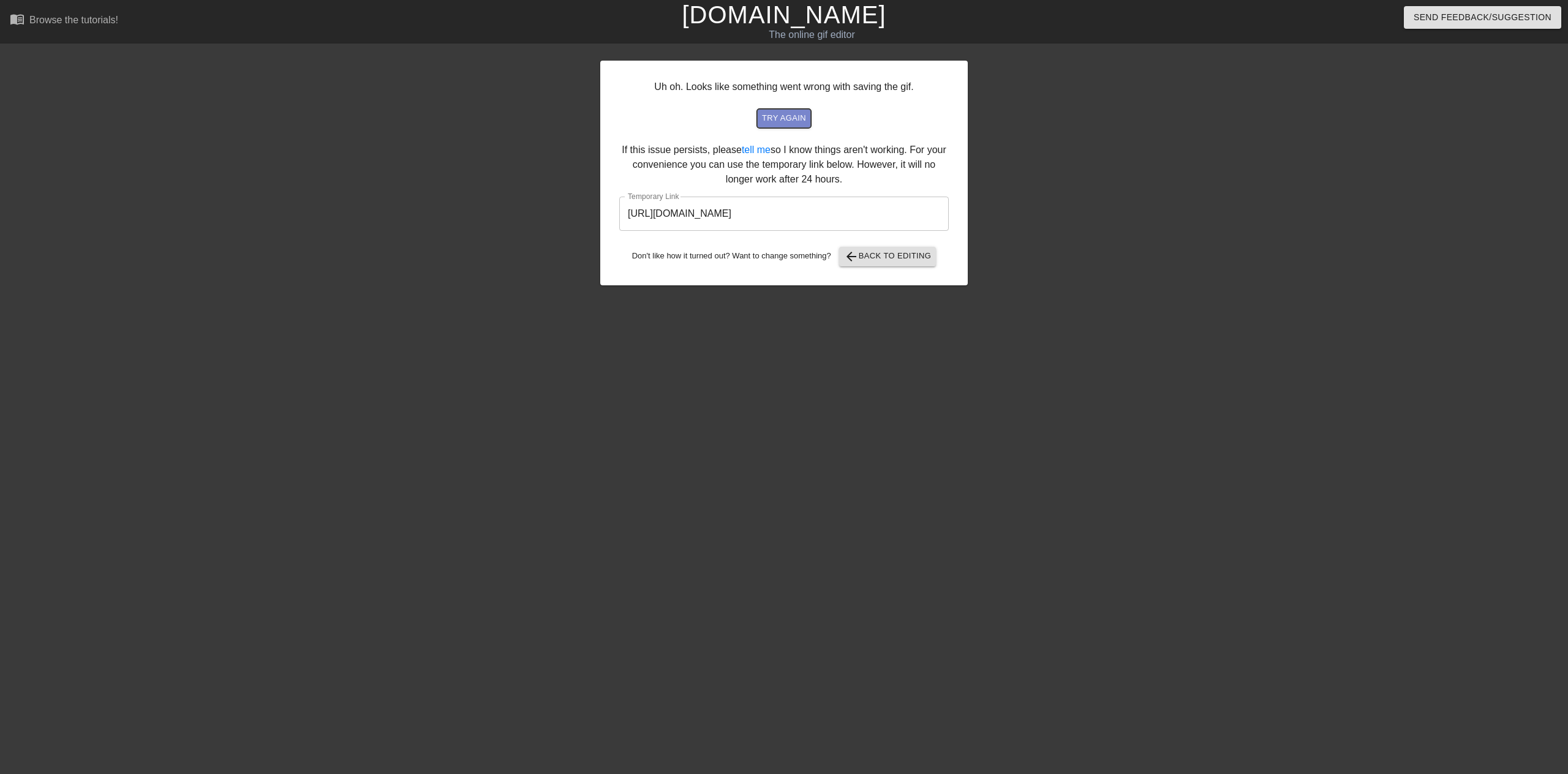
click at [800, 125] on span "try again" at bounding box center [784, 118] width 44 height 14
